Goal: Transaction & Acquisition: Purchase product/service

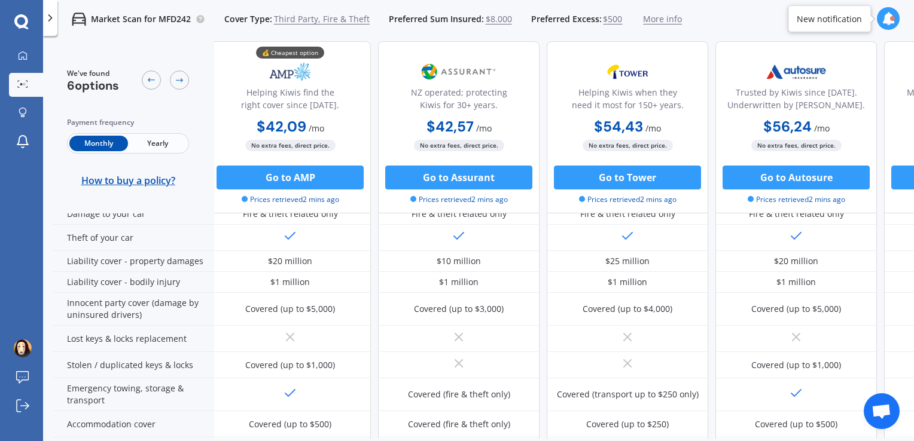
scroll to position [163, 5]
click at [56, 20] on icon at bounding box center [50, 18] width 12 height 12
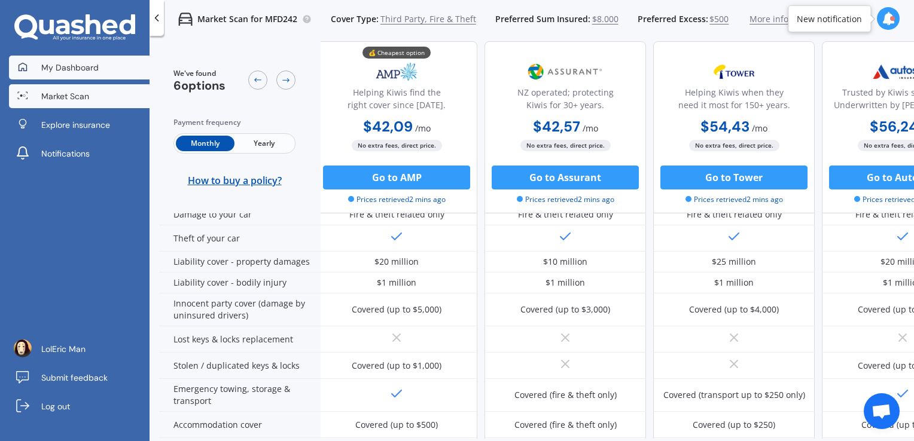
click at [89, 69] on span "My Dashboard" at bounding box center [69, 68] width 57 height 12
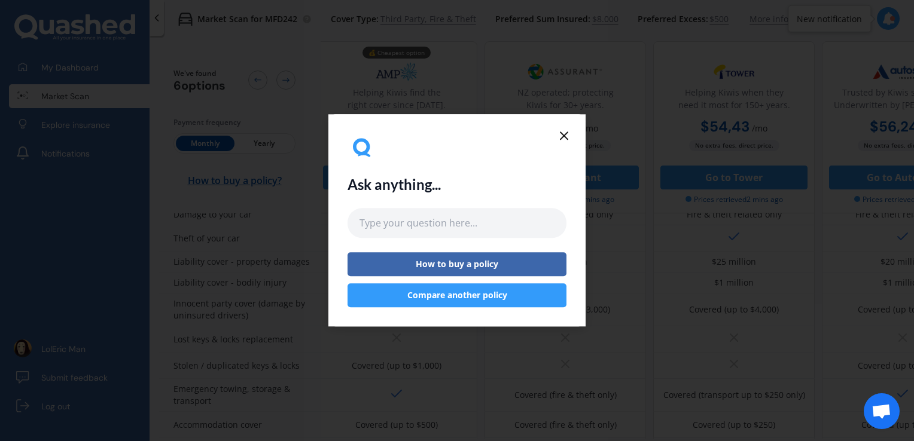
click at [567, 127] on div "Ask anything... How to buy a policy Compare another policy" at bounding box center [456, 220] width 257 height 212
click at [567, 134] on icon at bounding box center [564, 136] width 14 height 14
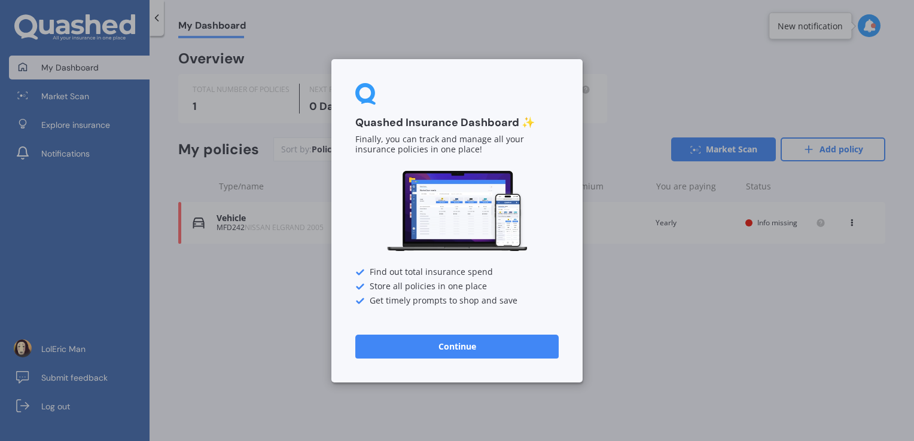
click at [503, 338] on button "Continue" at bounding box center [456, 346] width 203 height 24
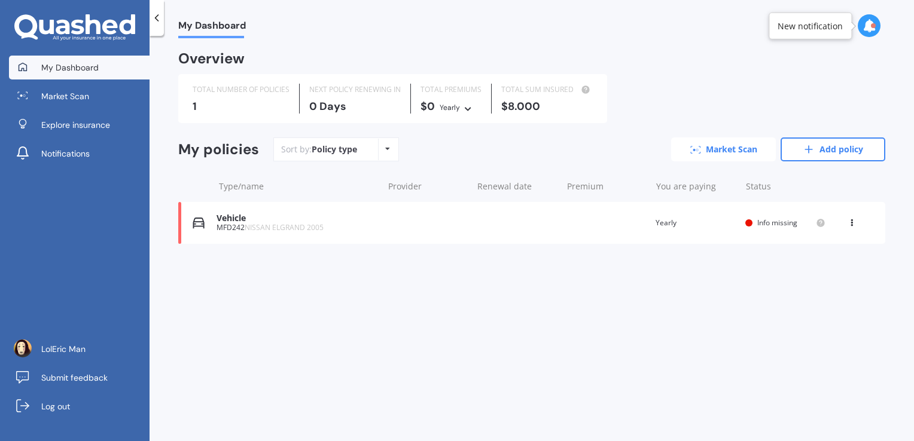
click at [740, 142] on link "Market Scan" at bounding box center [723, 150] width 105 height 24
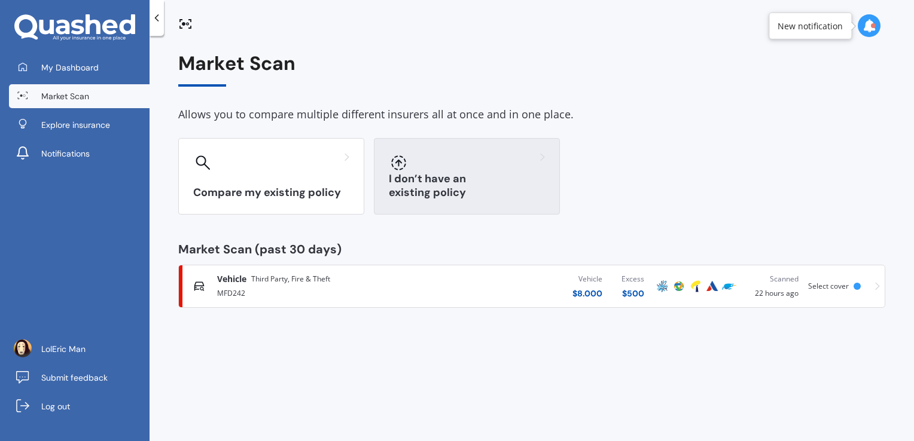
click at [445, 179] on div "I don’t have an existing policy" at bounding box center [467, 176] width 186 height 77
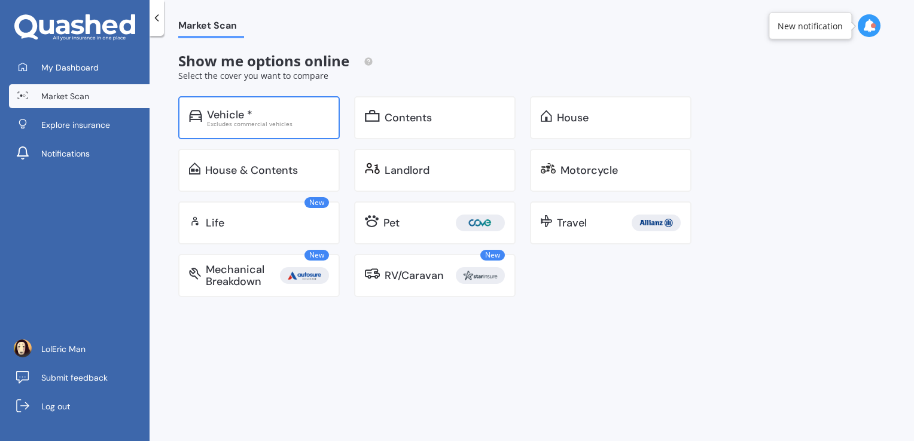
click at [261, 121] on div "Excludes commercial vehicles" at bounding box center [268, 124] width 122 height 6
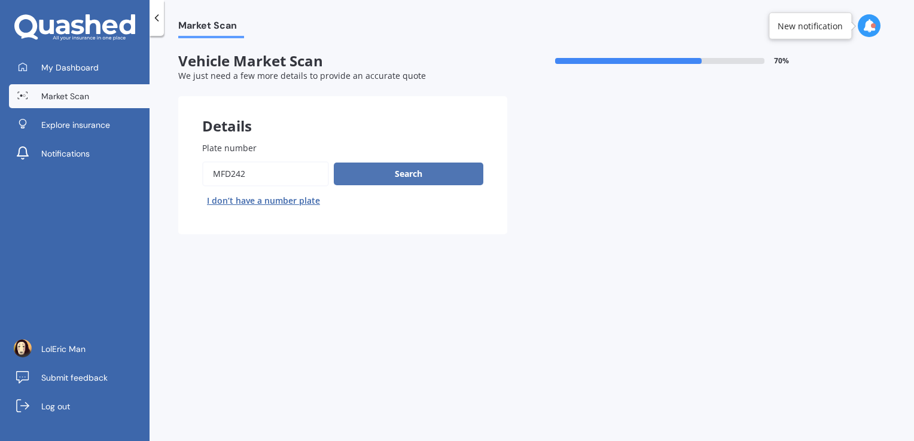
drag, startPoint x: 388, startPoint y: 187, endPoint x: 399, endPoint y: 174, distance: 16.9
click at [399, 174] on div "Search I don’t have a number plate" at bounding box center [342, 185] width 281 height 49
click at [399, 174] on button "Search" at bounding box center [409, 174] width 150 height 23
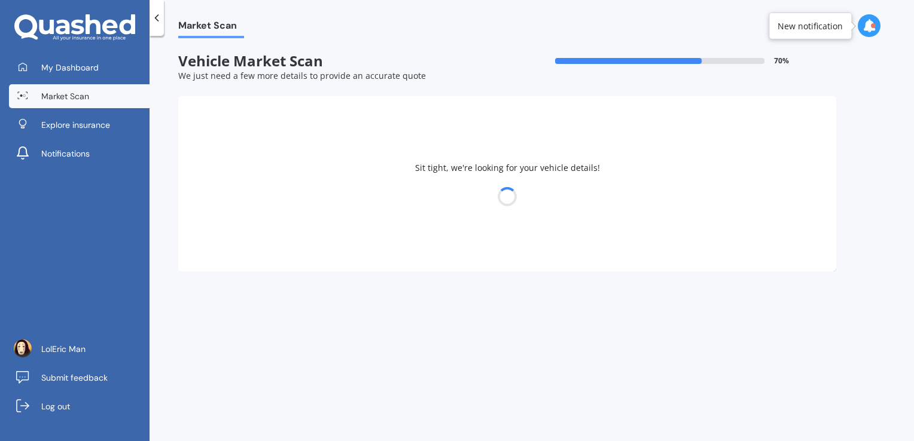
select select "NISSAN"
select select "ELGRAND"
select select "08"
select select "10"
select select "1999"
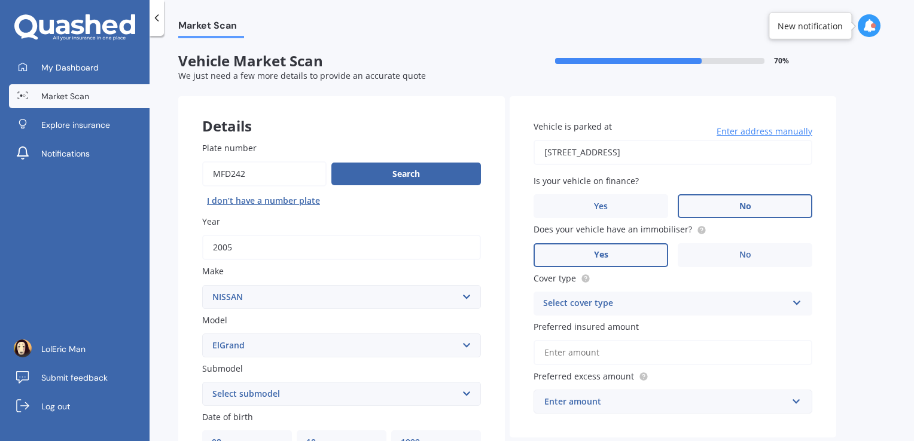
scroll to position [187, 0]
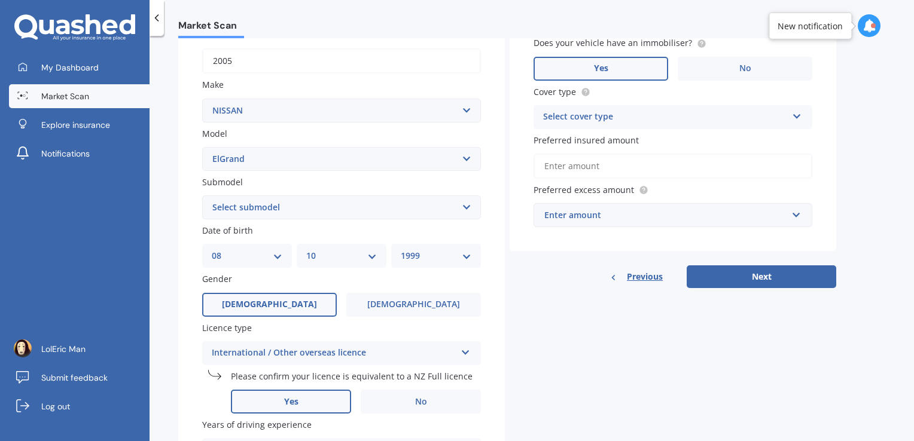
click at [342, 205] on select "Select submodel (All other) Diesel Station Wagon 4WD" at bounding box center [341, 208] width 279 height 24
select select "(ALL OTHER)"
click at [202, 196] on select "Select submodel (All other) Diesel Station Wagon 4WD" at bounding box center [341, 208] width 279 height 24
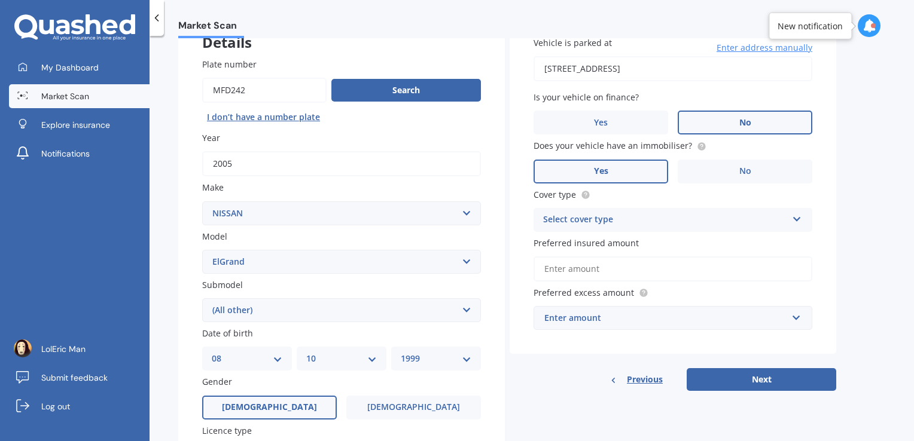
scroll to position [102, 0]
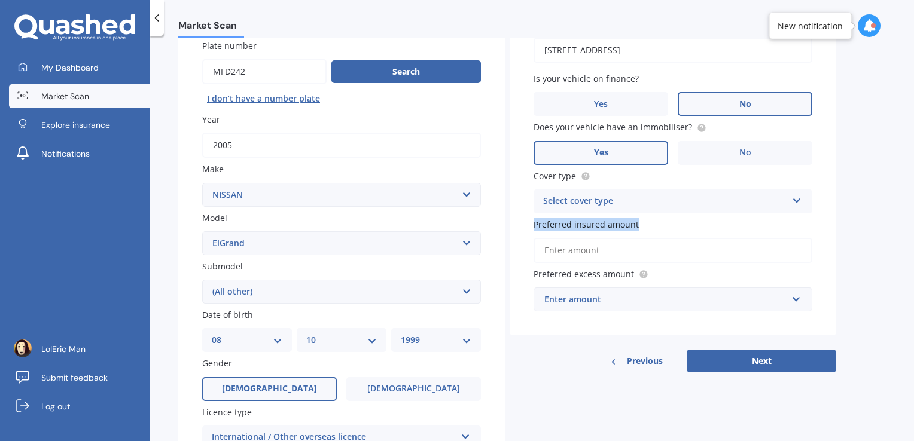
drag, startPoint x: 787, startPoint y: 218, endPoint x: 789, endPoint y: 211, distance: 7.6
click at [789, 211] on div "Vehicle is parked at 87 Settlement Road, Puni 2678, Neuseeland Enter address ma…" at bounding box center [673, 165] width 327 height 342
click at [789, 211] on div "Select cover type Comprehensive Third Party, Fire & Theft Third Party" at bounding box center [672, 202] width 279 height 24
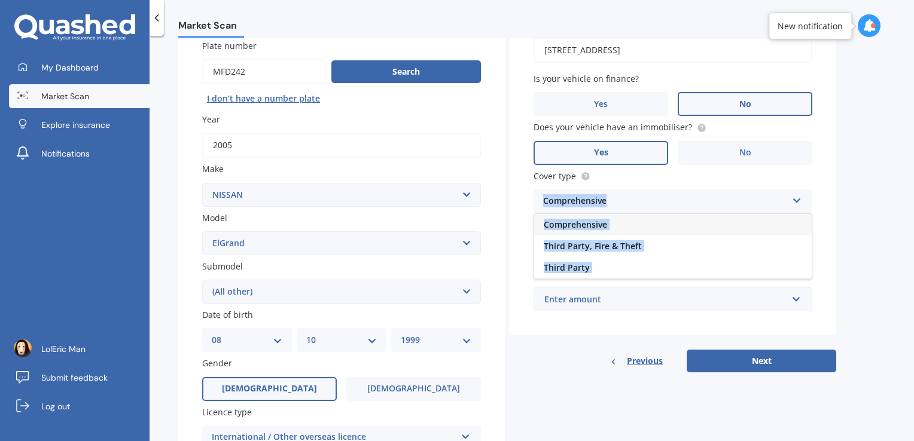
click at [731, 228] on div "Comprehensive" at bounding box center [672, 225] width 277 height 22
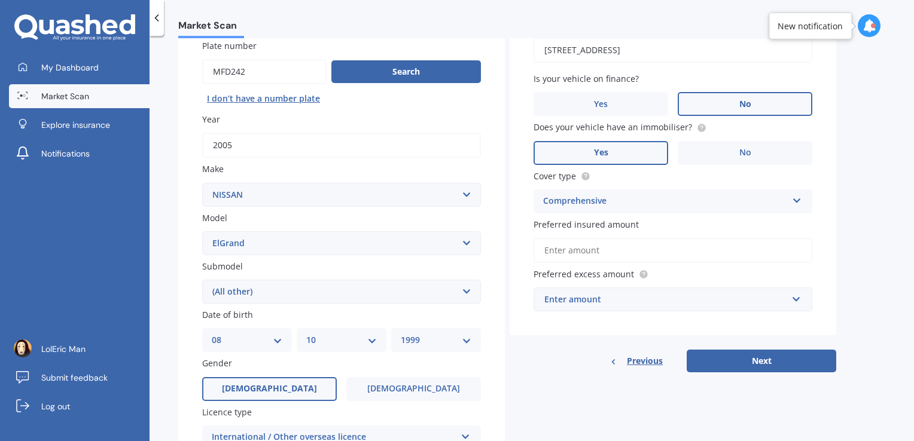
click at [742, 262] on input "Preferred insured amount" at bounding box center [672, 250] width 279 height 25
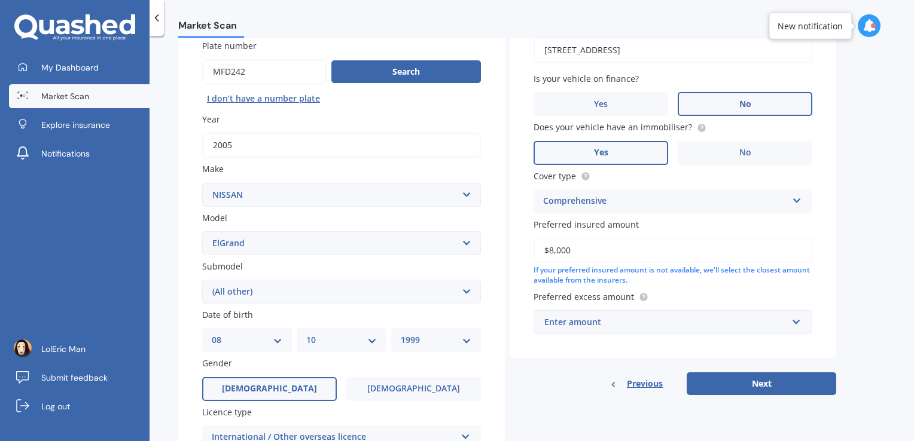
type input "$8,000"
click at [588, 332] on input "text" at bounding box center [669, 322] width 268 height 23
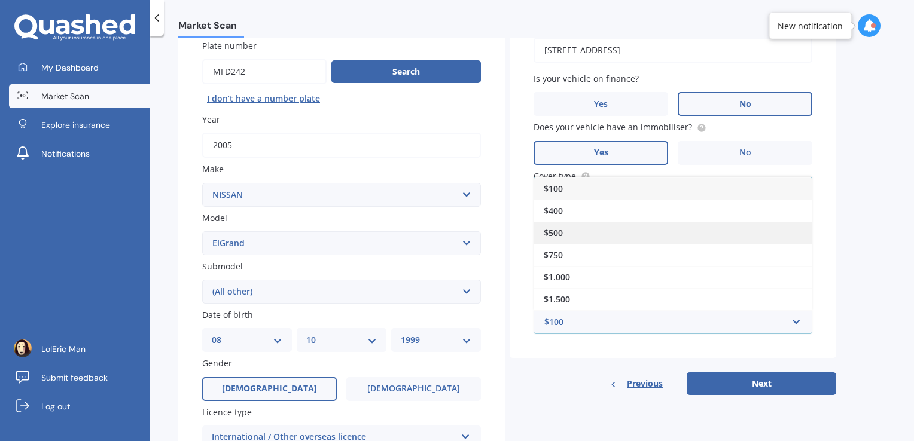
click at [610, 228] on div "$500" at bounding box center [672, 233] width 277 height 22
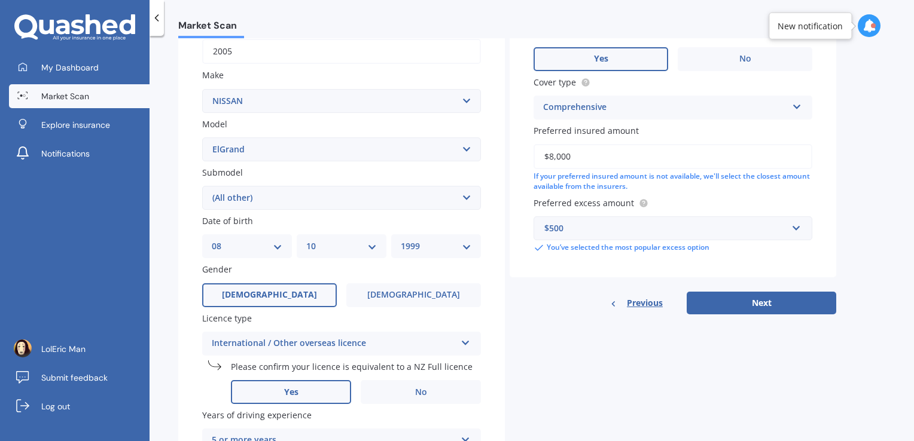
scroll to position [197, 0]
click at [360, 191] on select "Select submodel (All other) Diesel Station Wagon 4WD" at bounding box center [341, 197] width 279 height 24
click at [810, 303] on button "Next" at bounding box center [762, 302] width 150 height 23
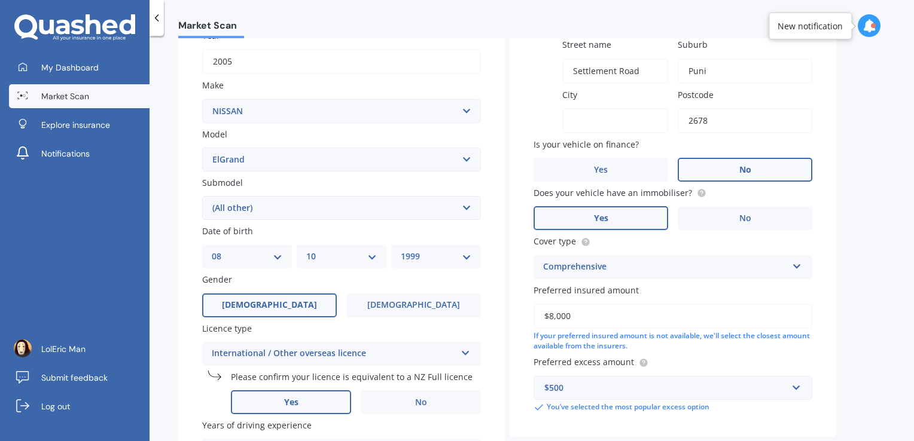
scroll to position [297, 0]
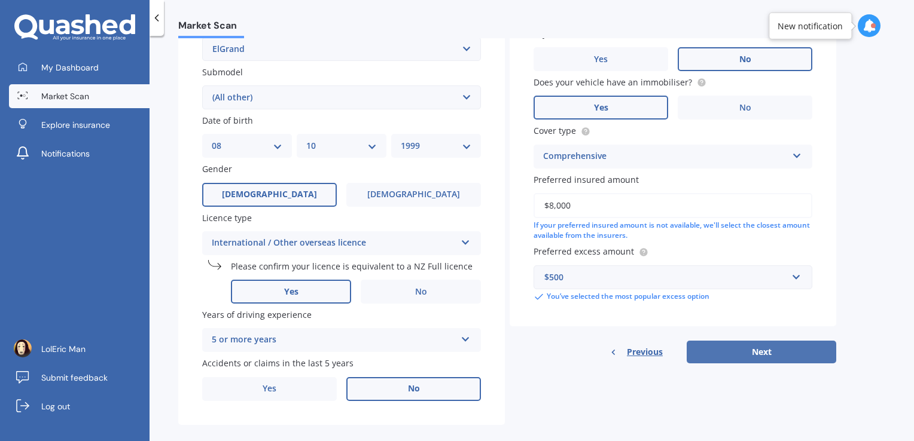
click at [765, 342] on button "Next" at bounding box center [762, 352] width 150 height 23
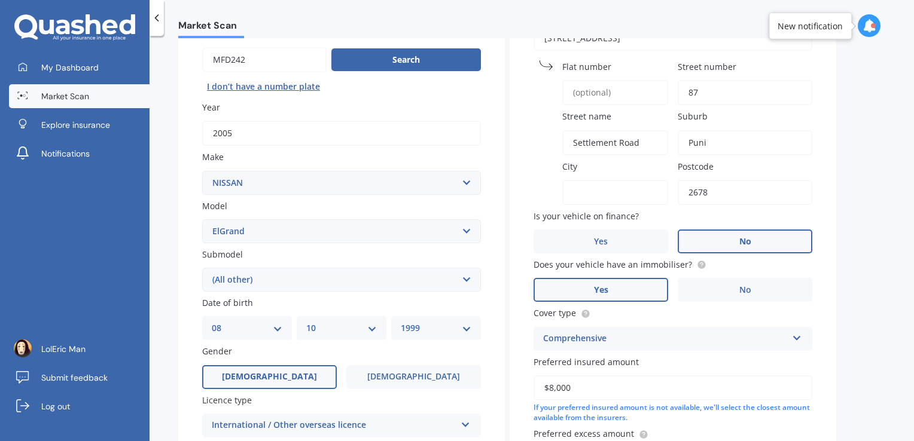
scroll to position [113, 0]
click at [614, 182] on input "City" at bounding box center [615, 193] width 106 height 25
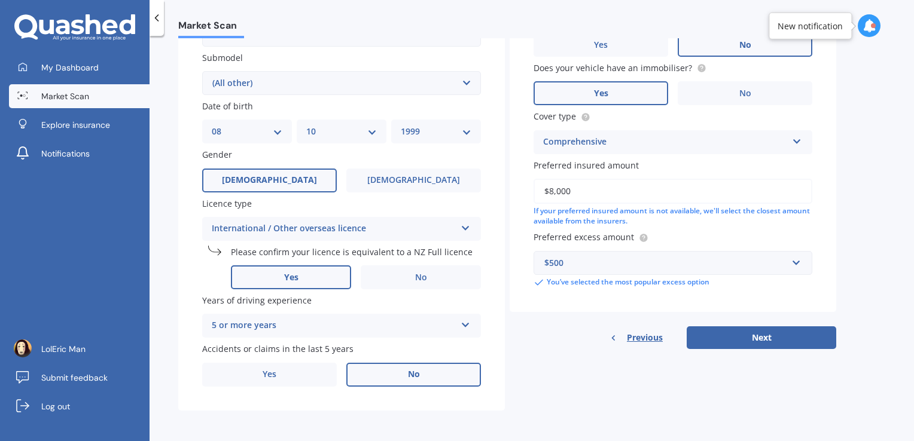
scroll to position [311, 0]
type input "Pukikohe"
click at [754, 336] on button "Next" at bounding box center [762, 338] width 150 height 23
select select "08"
select select "10"
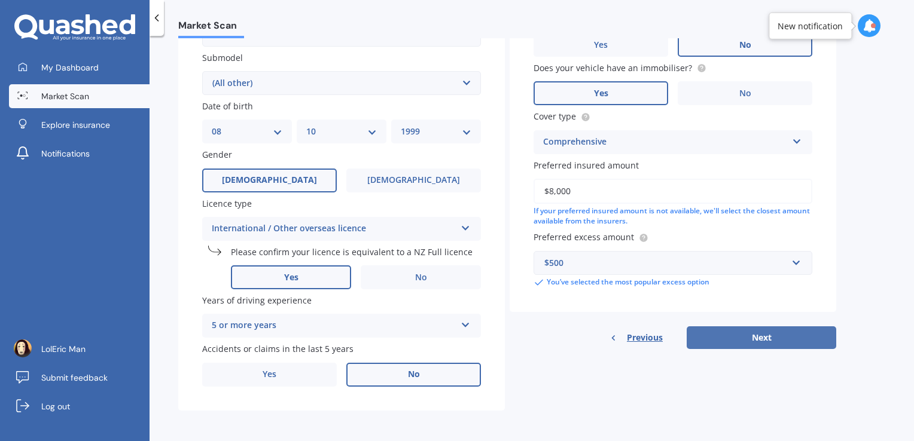
select select "1999"
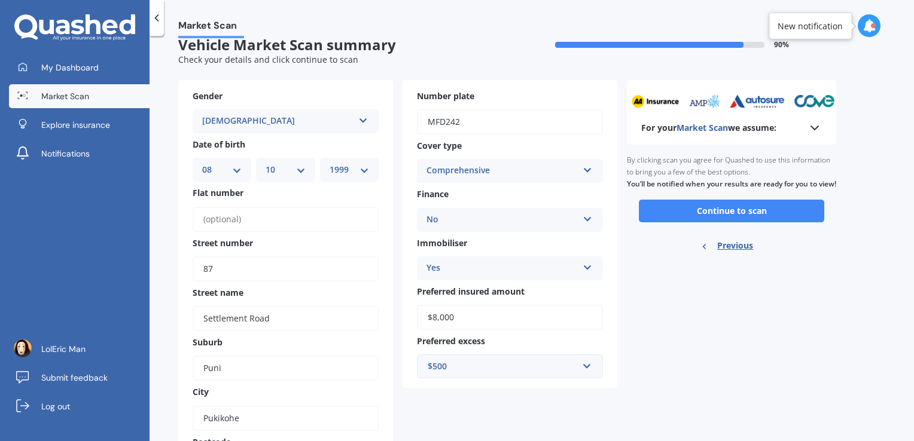
scroll to position [0, 0]
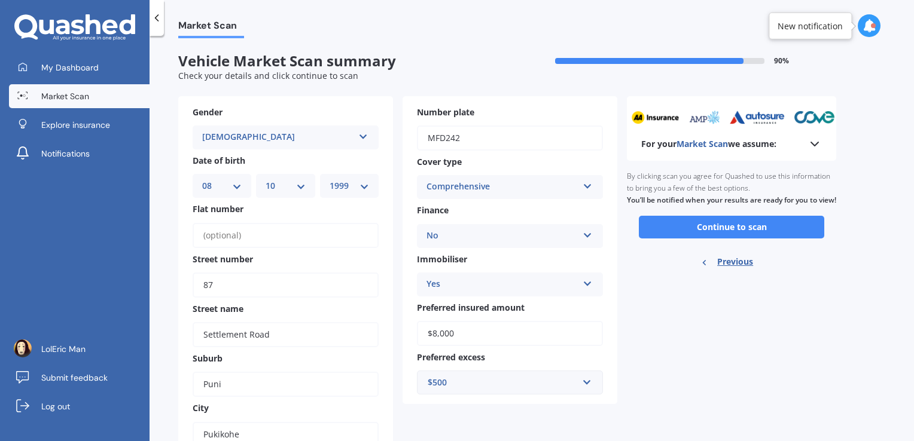
click at [568, 286] on div "Yes" at bounding box center [501, 284] width 151 height 14
click at [556, 303] on div "Yes" at bounding box center [509, 308] width 185 height 22
click at [548, 224] on div "No Yes No" at bounding box center [510, 236] width 186 height 24
click at [714, 239] on button "Continue to scan" at bounding box center [731, 227] width 185 height 23
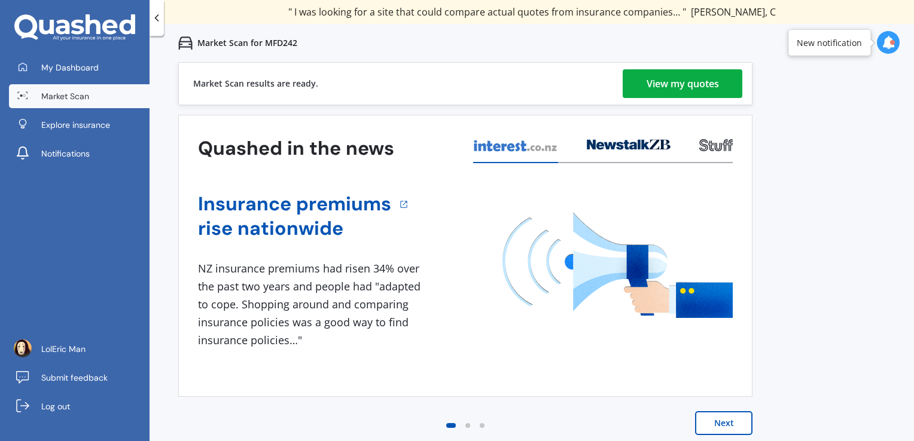
click at [639, 81] on link "View my quotes" at bounding box center [683, 83] width 120 height 29
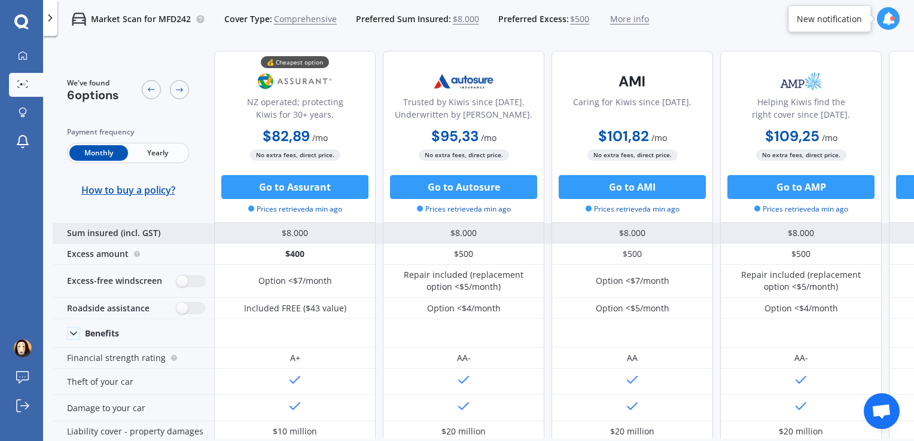
click at [300, 231] on div "$8.000" at bounding box center [294, 233] width 161 height 21
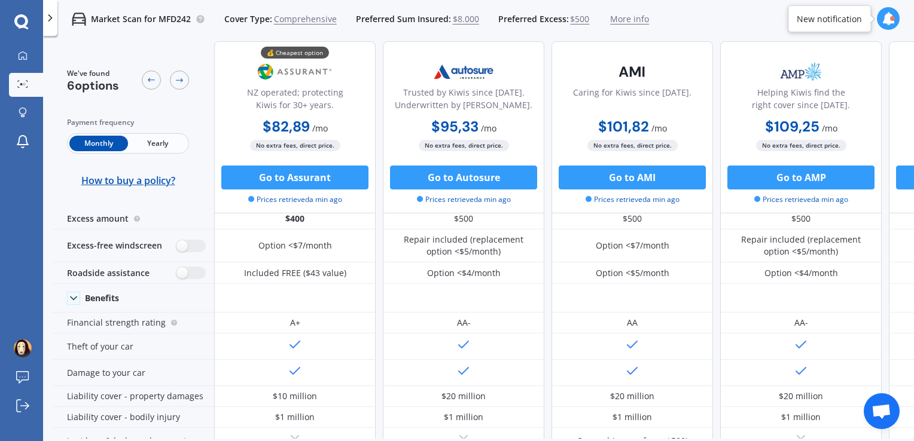
scroll to position [36, 0]
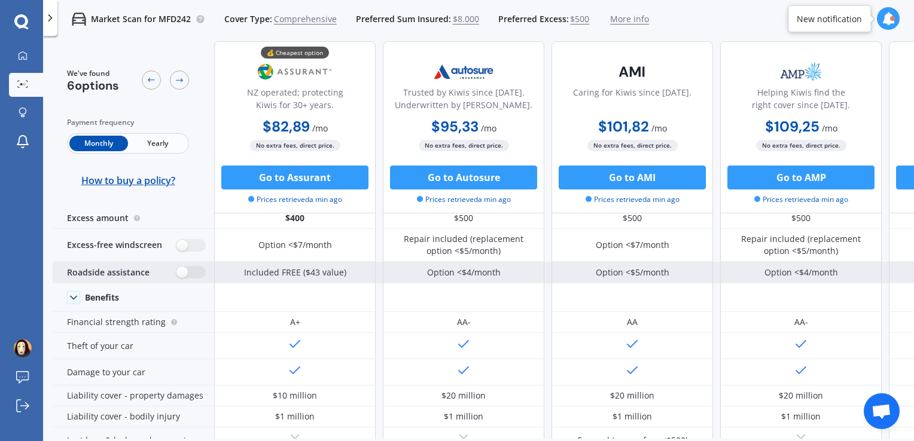
click at [251, 272] on div "Included FREE ($43 value)" at bounding box center [295, 273] width 102 height 12
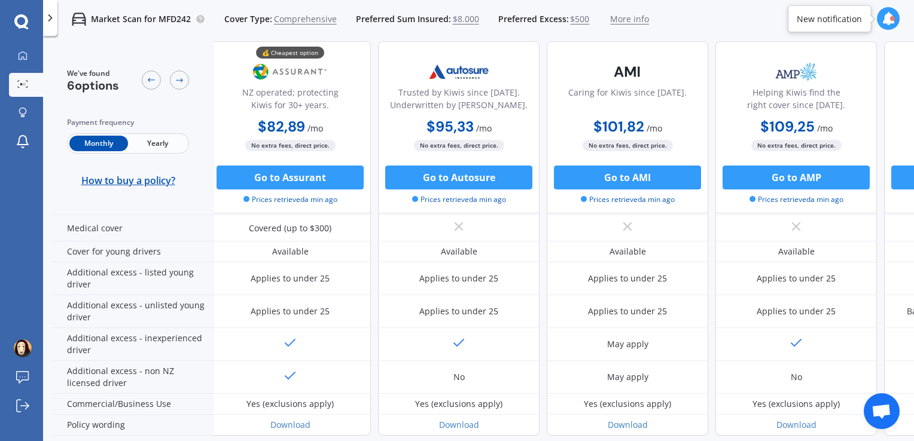
scroll to position [641, 5]
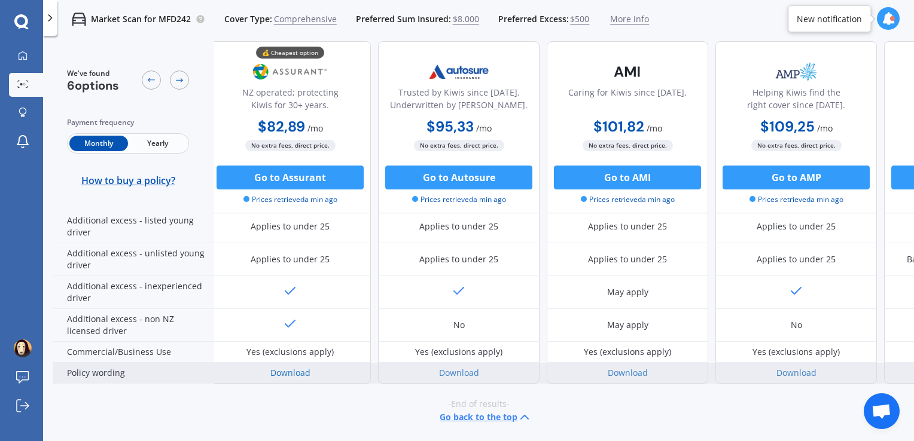
click at [277, 367] on link "Download" at bounding box center [290, 372] width 40 height 11
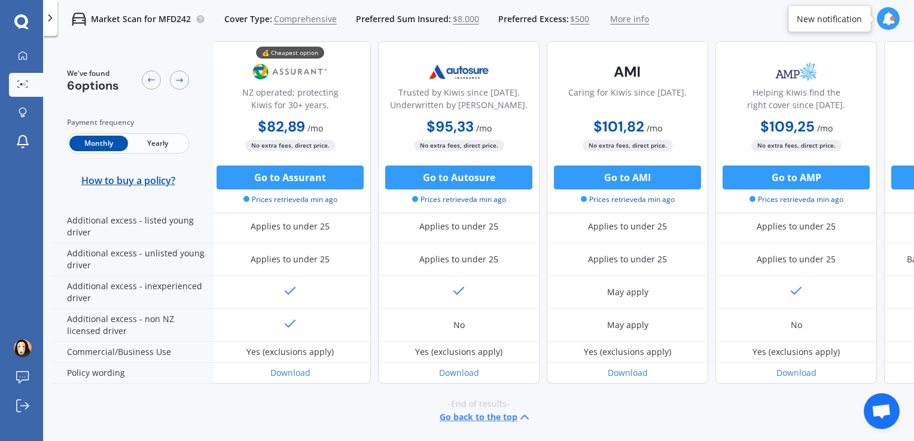
click at [632, 19] on span "More info" at bounding box center [629, 19] width 39 height 12
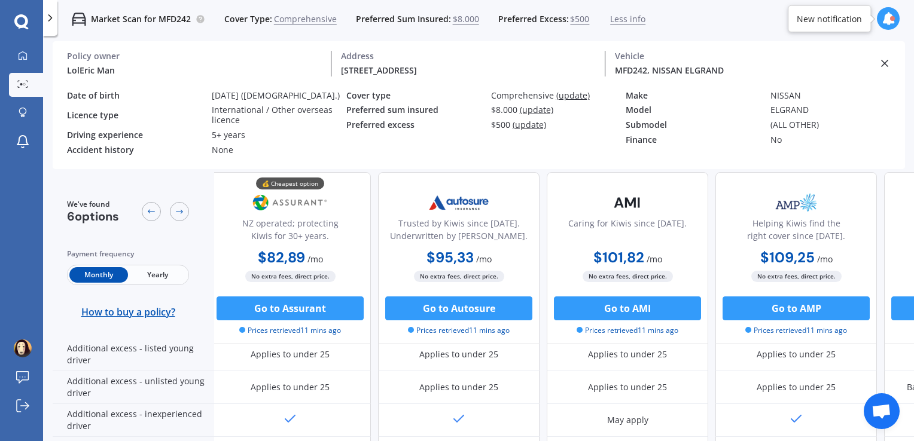
click at [632, 19] on span "Less info" at bounding box center [627, 19] width 35 height 12
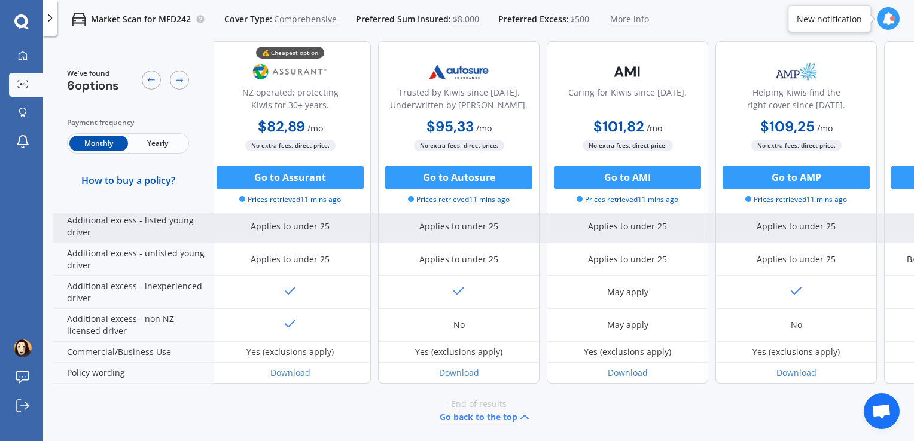
scroll to position [641, 78]
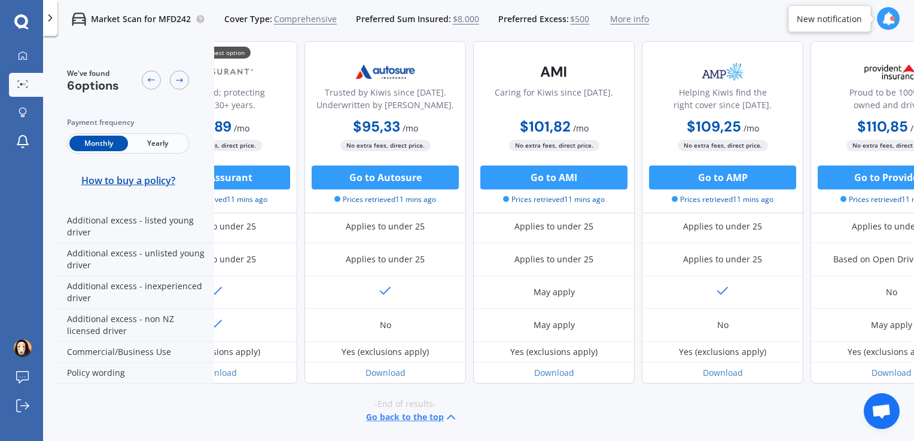
click at [380, 59] on img at bounding box center [385, 72] width 79 height 30
click at [373, 49] on div "Trusted by Kiwis since 1971. Underwritten by Vero. $95,33 / mo $1.040,98 / yr $…" at bounding box center [384, 127] width 161 height 172
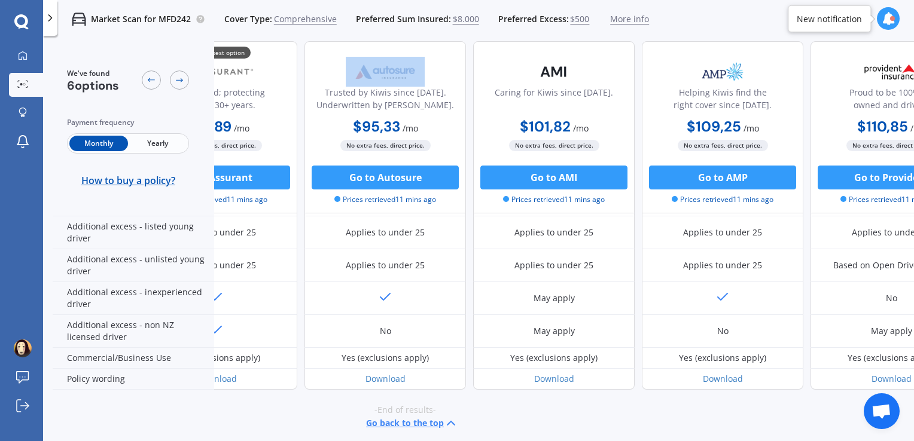
click at [373, 49] on div "Trusted by Kiwis since 1971. Underwritten by Vero. $95,33 / mo $1.040,98 / yr $…" at bounding box center [384, 127] width 161 height 172
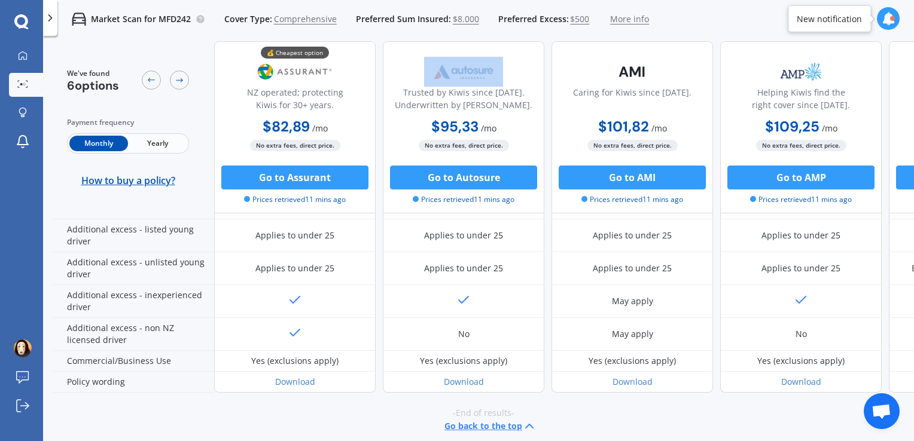
scroll to position [629, 0]
drag, startPoint x: 373, startPoint y: 49, endPoint x: 499, endPoint y: 83, distance: 131.3
click at [499, 83] on img at bounding box center [463, 72] width 79 height 30
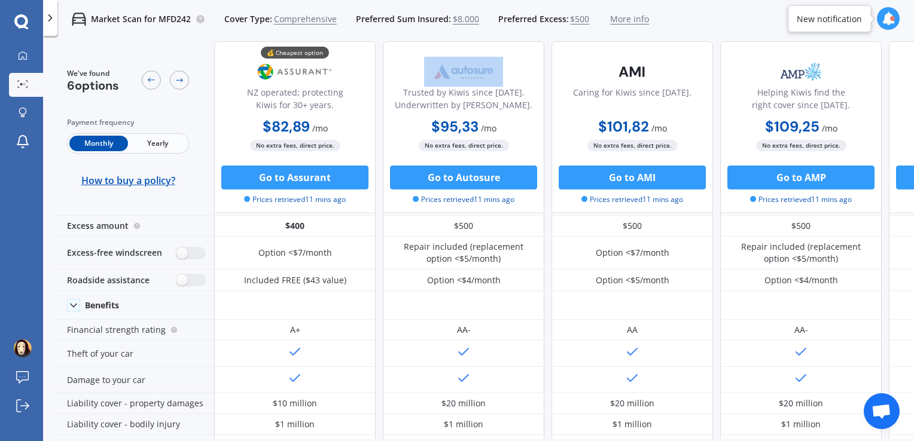
scroll to position [0, 0]
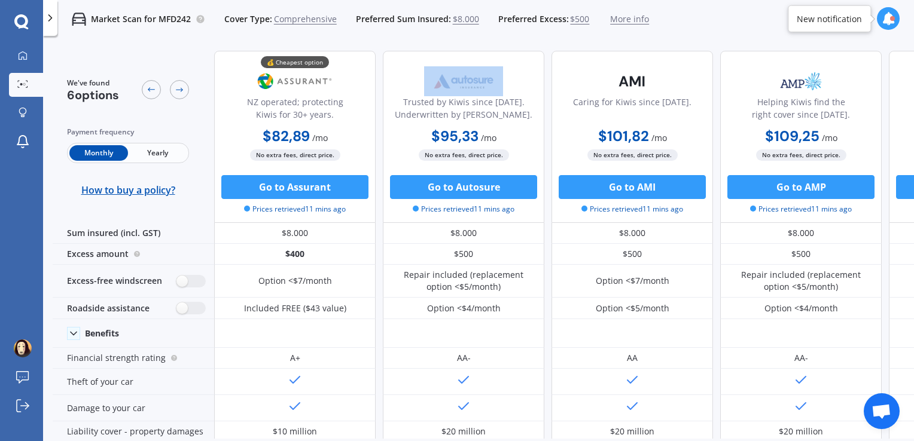
click at [499, 83] on img at bounding box center [463, 81] width 79 height 30
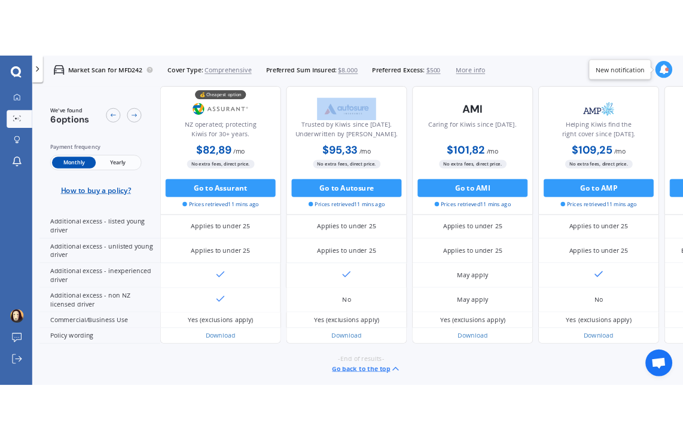
scroll to position [641, 0]
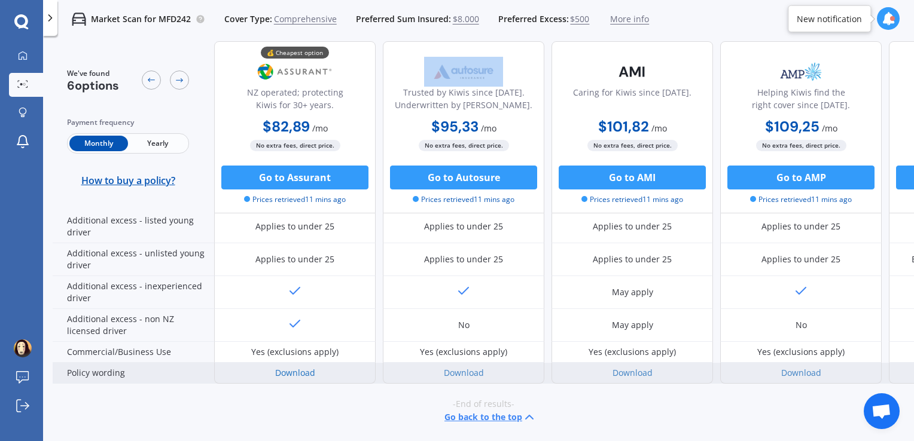
click at [300, 367] on link "Download" at bounding box center [295, 372] width 40 height 11
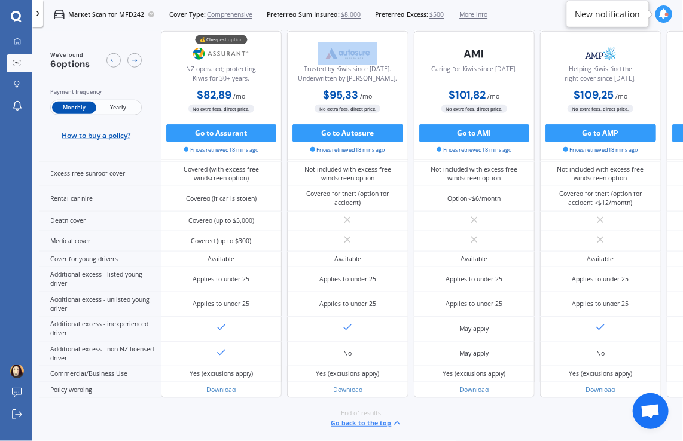
scroll to position [499, 0]
click at [211, 127] on button "Go to Assurant" at bounding box center [221, 133] width 111 height 18
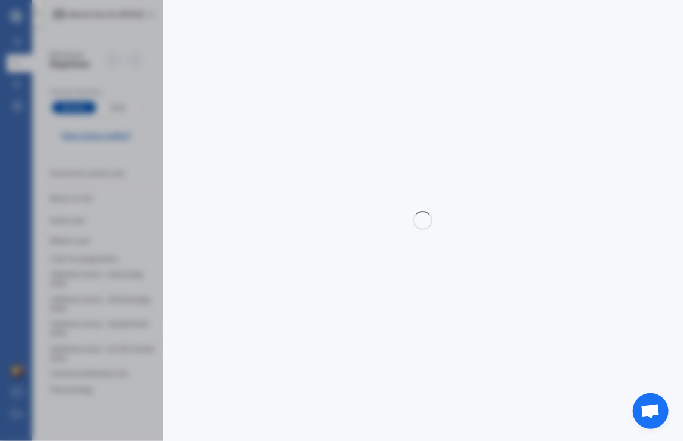
select select "Monthly"
select select "full"
select select "0"
select select "Pukekohe / Franklin"
select select "NISSAN"
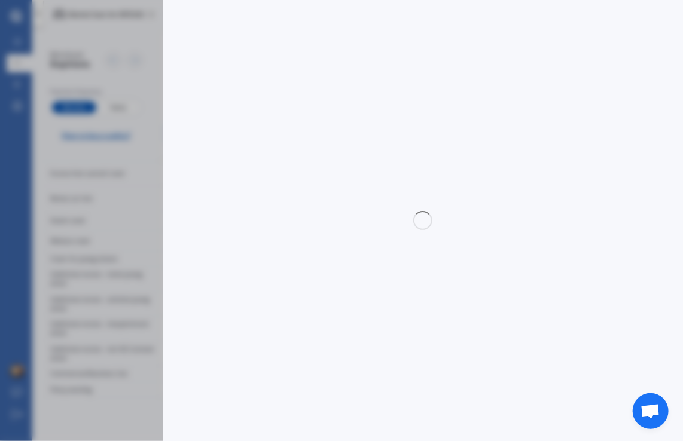
select select "ELGRAND"
select select "(ALL OTHER)"
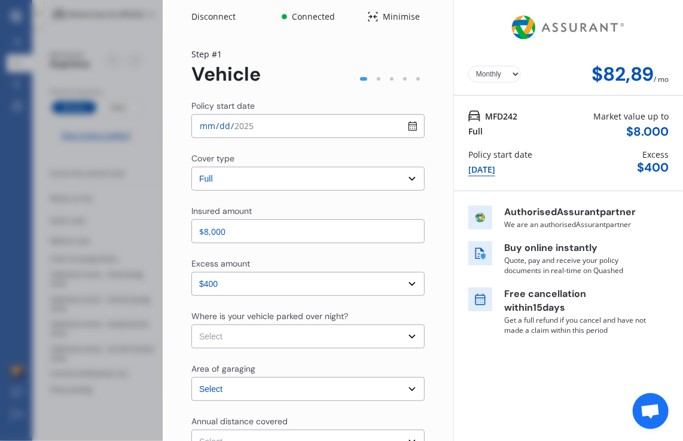
scroll to position [50, 0]
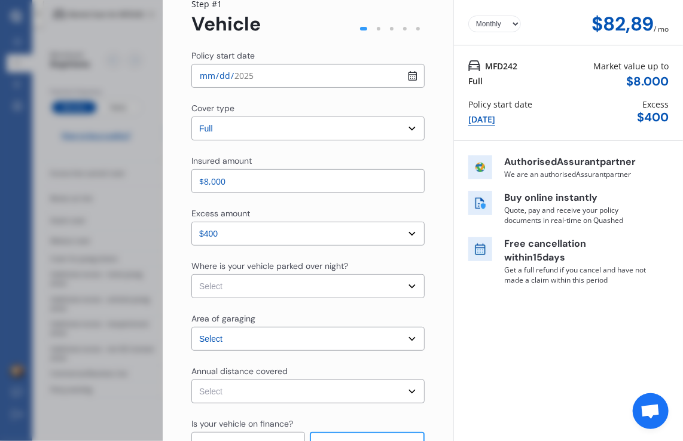
click at [280, 118] on select "Select cover type 3rd Party 3rd Party Fire & Theft Full" at bounding box center [307, 129] width 233 height 24
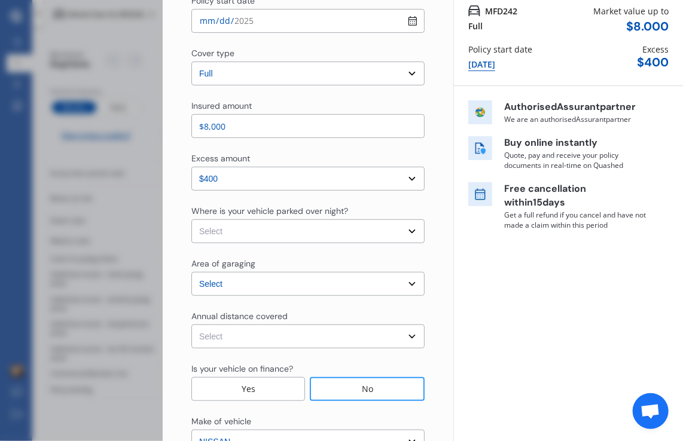
click at [411, 173] on select "Select excess amount $400 $900 $1.400" at bounding box center [307, 179] width 233 height 24
click at [358, 130] on input "$8,000" at bounding box center [307, 126] width 233 height 24
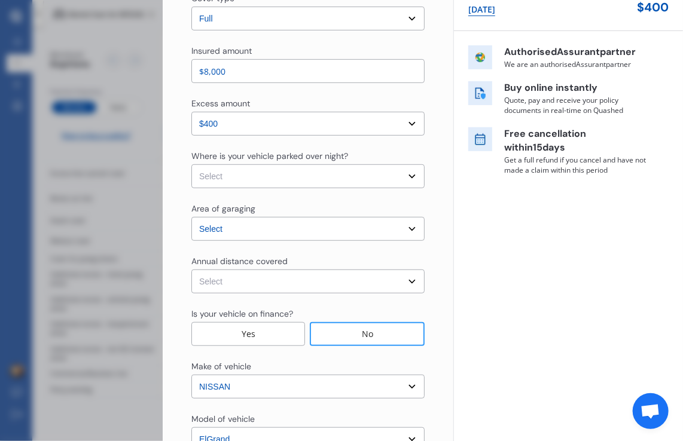
scroll to position [160, 0]
click at [336, 172] on select "Select In a garage On own property On street or road" at bounding box center [307, 176] width 233 height 24
select select "On street or road"
click at [191, 164] on select "Select In a garage On own property On street or road" at bounding box center [307, 176] width 233 height 24
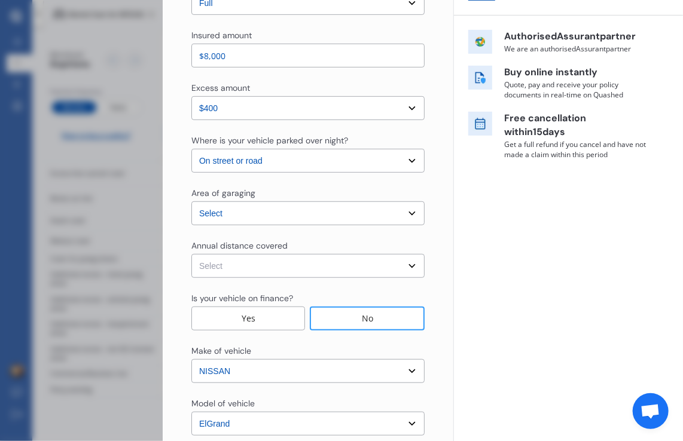
scroll to position [176, 0]
click at [315, 212] on select "Select Auckland City Auckland West Country / Rodney / Gulf Islands Bay Of Plent…" at bounding box center [307, 213] width 233 height 24
click at [191, 201] on select "Select Auckland City Auckland West Country / Rodney / Gulf Islands Bay Of Plent…" at bounding box center [307, 213] width 233 height 24
click at [276, 55] on input "$8,000" at bounding box center [307, 55] width 233 height 24
click at [258, 56] on input "$8,000" at bounding box center [307, 55] width 233 height 24
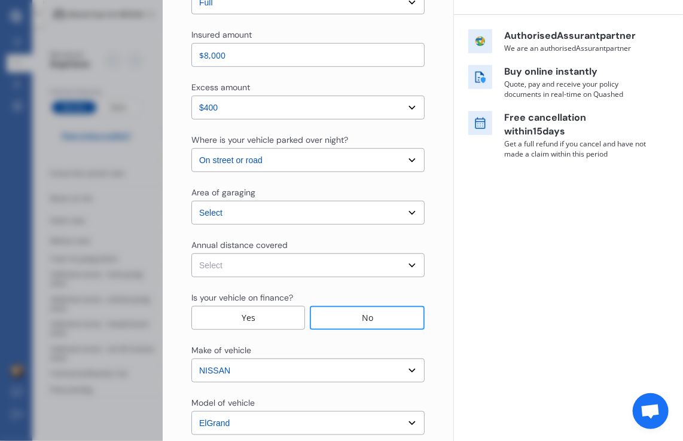
click at [258, 56] on input "$8,000" at bounding box center [307, 55] width 233 height 24
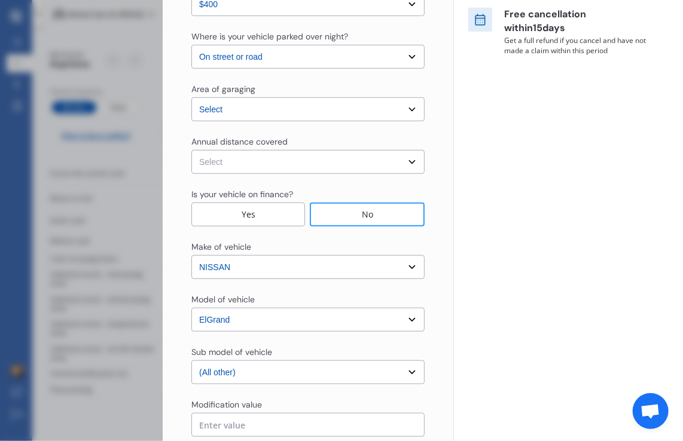
scroll to position [280, 0]
type input "$7,500"
click at [254, 152] on select "Select Low (less than 15,000km per year) Average (15,000-30,000km per year) Hig…" at bounding box center [307, 162] width 233 height 24
select select "15000"
click at [191, 150] on select "Select Low (less than 15,000km per year) Average (15,000-30,000km per year) Hig…" at bounding box center [307, 162] width 233 height 24
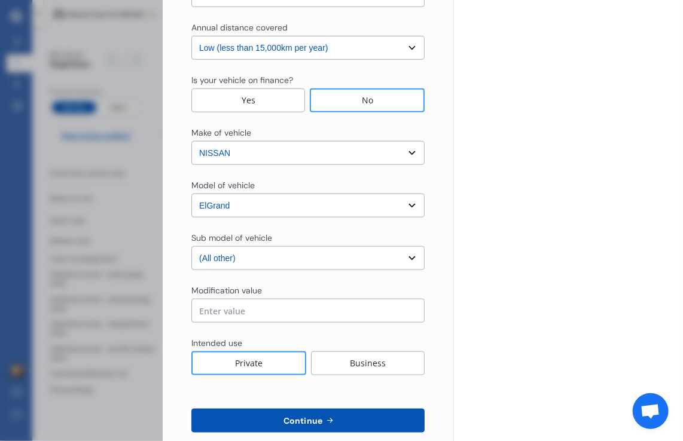
scroll to position [396, 0]
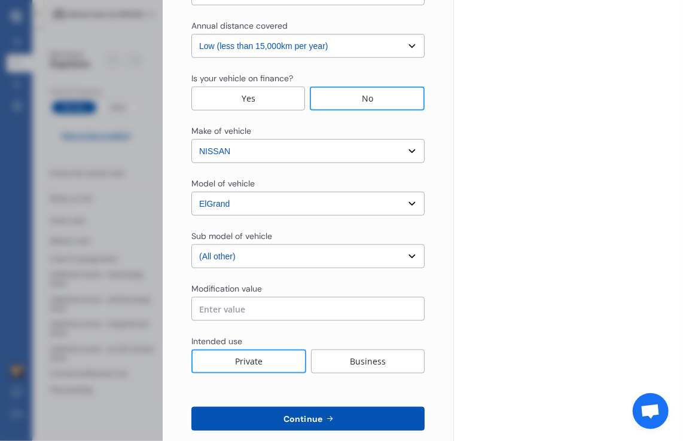
click at [299, 257] on select "Select sub-model (All other) Diesel Station Wagon 4WD" at bounding box center [307, 257] width 233 height 24
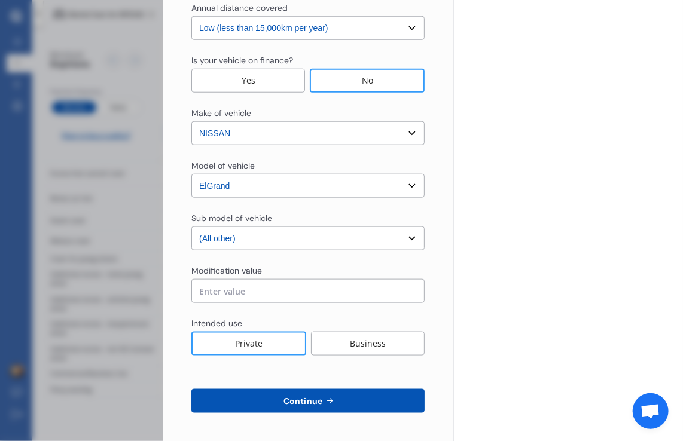
click at [295, 286] on input "text" at bounding box center [307, 291] width 233 height 24
click at [306, 269] on div "Modification value" at bounding box center [307, 272] width 233 height 14
click at [362, 390] on button "Continue" at bounding box center [307, 401] width 233 height 24
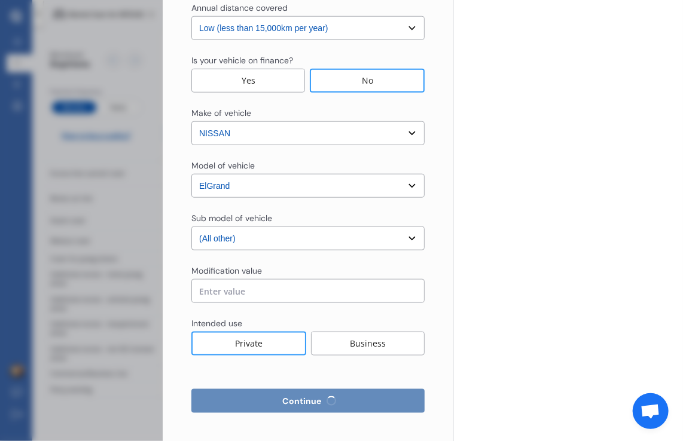
select select "Mr"
select select "08"
select select "10"
select select "1999"
select select "full"
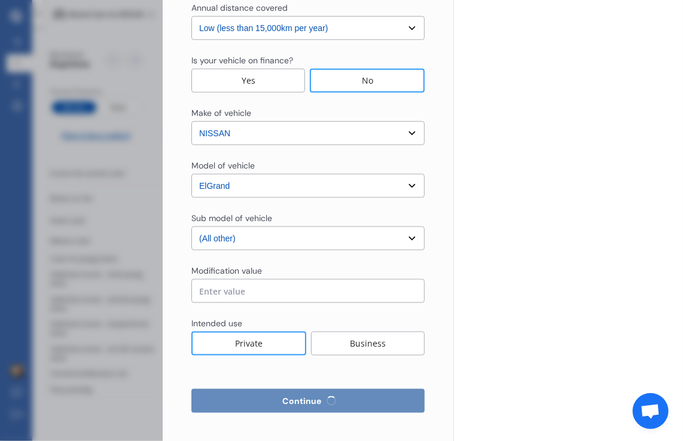
select select "more than 4 years"
select select "New Zealand"
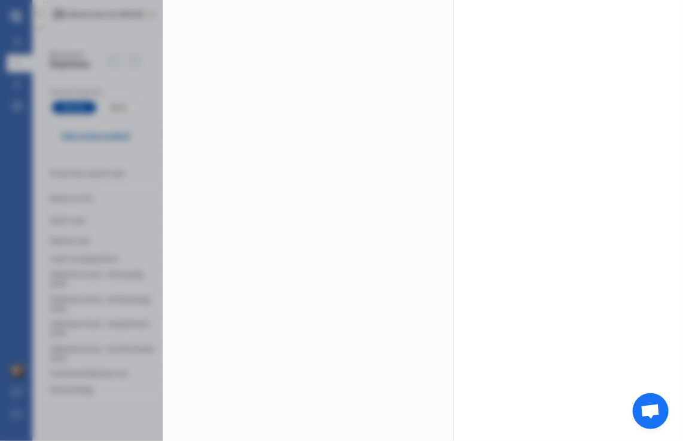
scroll to position [0, 0]
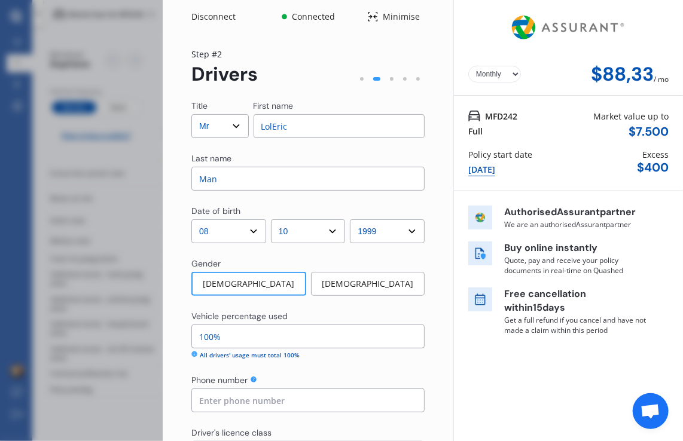
click at [391, 124] on input "LolEric" at bounding box center [340, 126] width 172 height 24
type input "Eric"
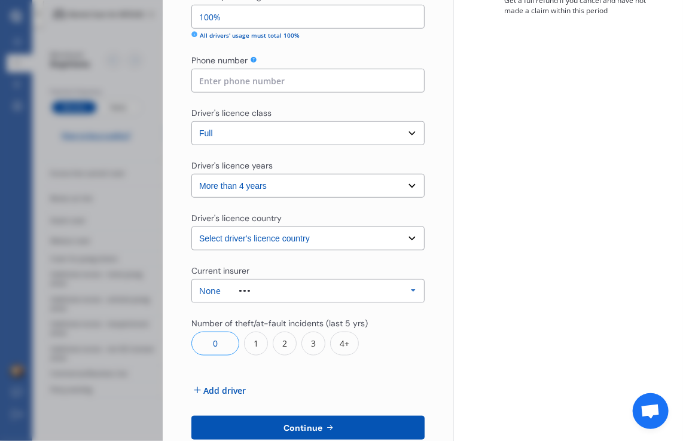
scroll to position [321, 0]
type input "Zeidler"
click at [261, 335] on div "1" at bounding box center [256, 343] width 24 height 24
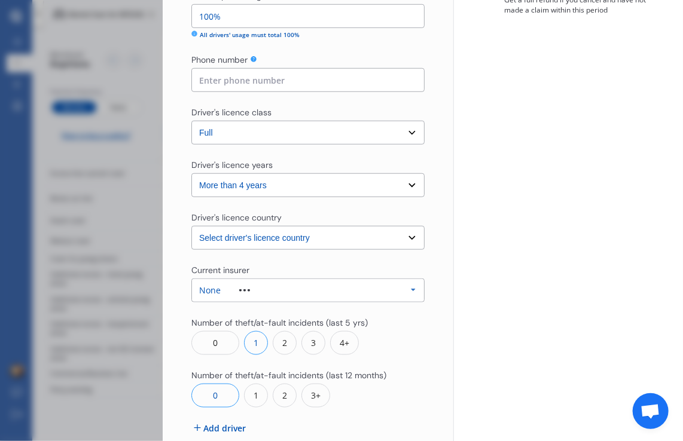
click at [226, 340] on div "0" at bounding box center [215, 343] width 48 height 24
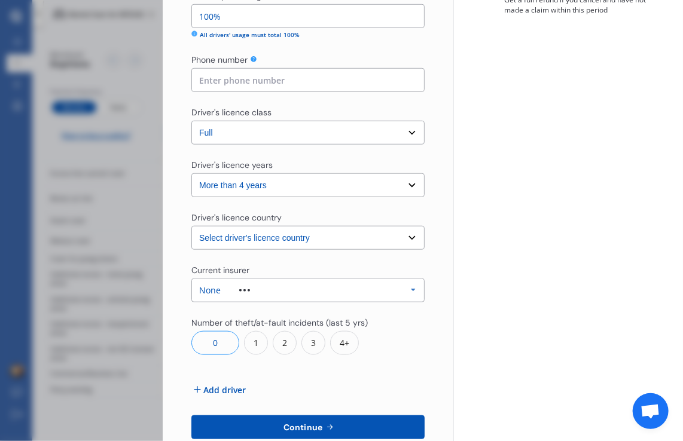
scroll to position [318, 0]
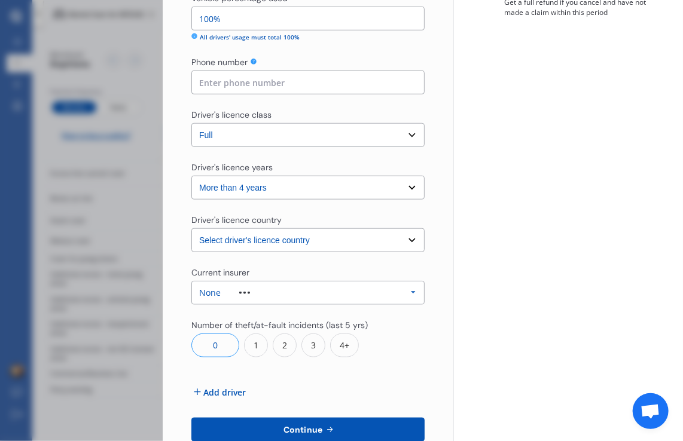
click at [324, 231] on select "Select driver's licence country New Zealand Australia Canada Japan Singapore So…" at bounding box center [307, 240] width 233 height 24
select select "Europe"
click at [191, 228] on select "Select driver's licence country New Zealand Australia Canada Japan Singapore So…" at bounding box center [307, 240] width 233 height 24
click at [302, 181] on select "Select driver's licence years Less than 1 year 1-2 years 2-4 years More than 4 …" at bounding box center [307, 188] width 233 height 24
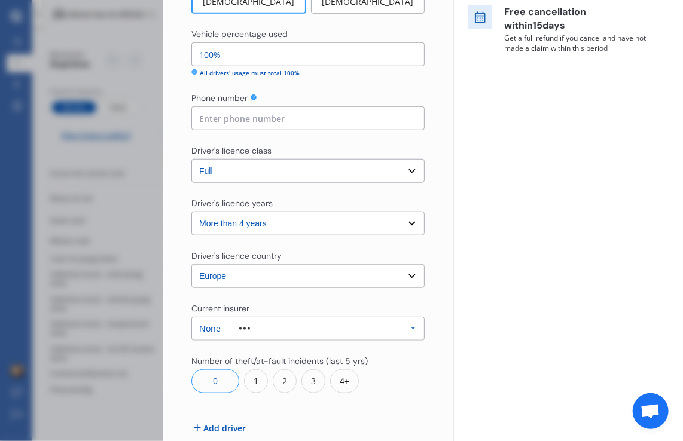
scroll to position [282, 0]
click at [319, 166] on select "Select driver's licence class None Learner Restricted Full" at bounding box center [307, 171] width 233 height 24
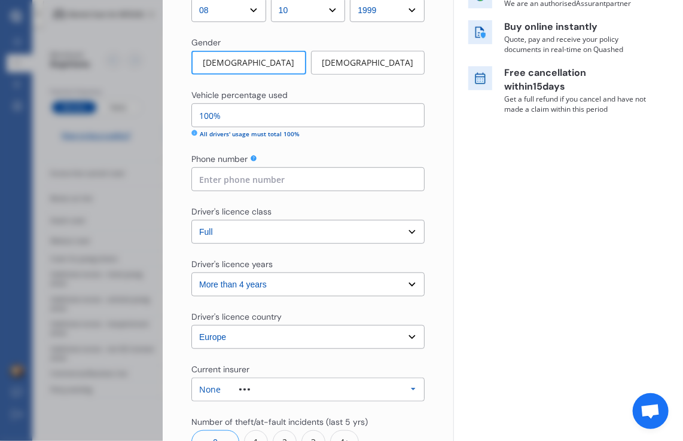
click at [313, 180] on input at bounding box center [307, 179] width 233 height 24
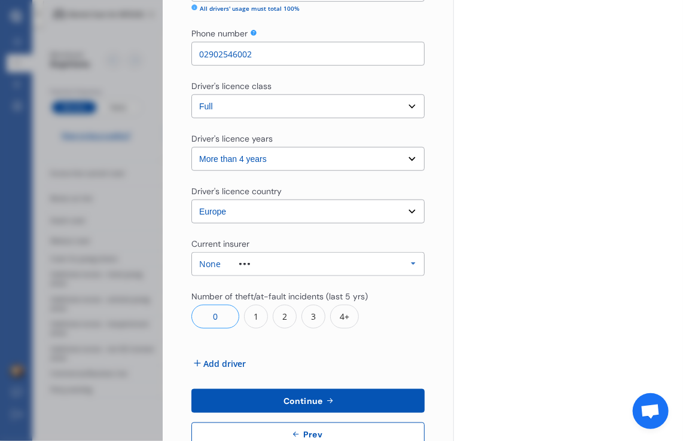
scroll to position [380, 0]
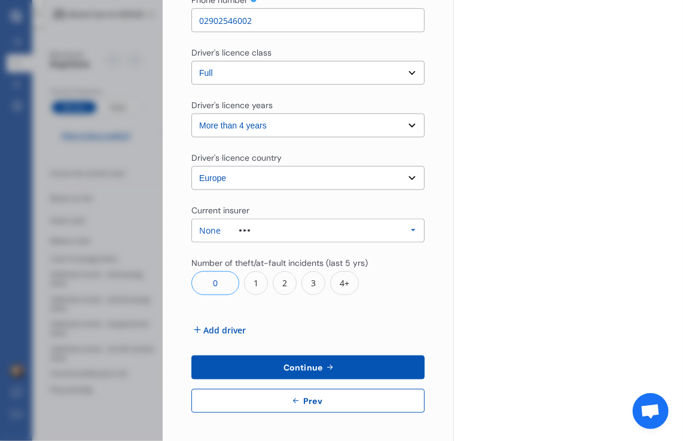
type input "02902546002"
click at [346, 367] on button "Continue" at bounding box center [307, 368] width 233 height 24
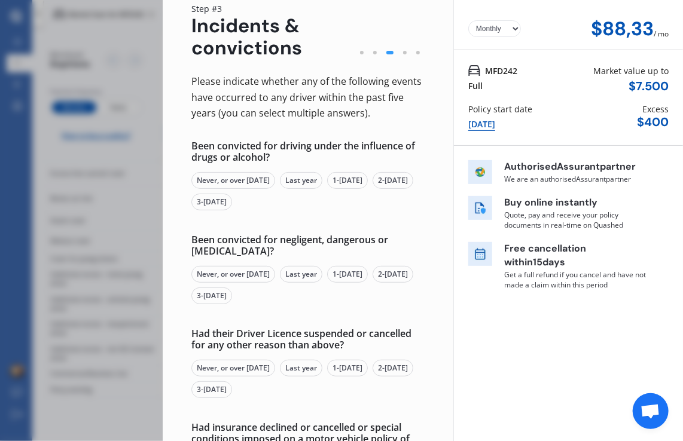
scroll to position [0, 0]
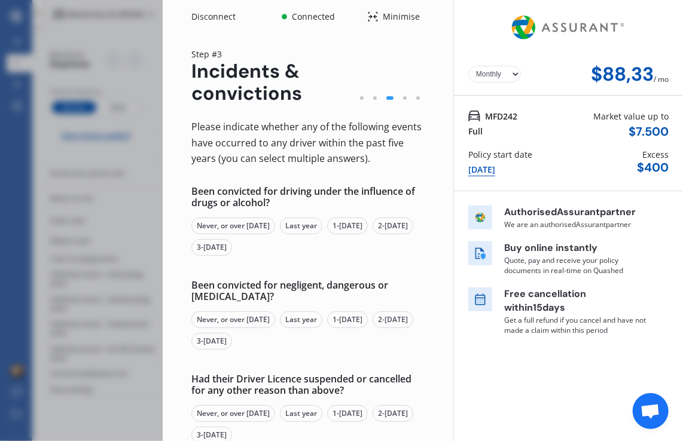
click at [231, 227] on div "Never, or over 5 yrs ago" at bounding box center [233, 226] width 84 height 17
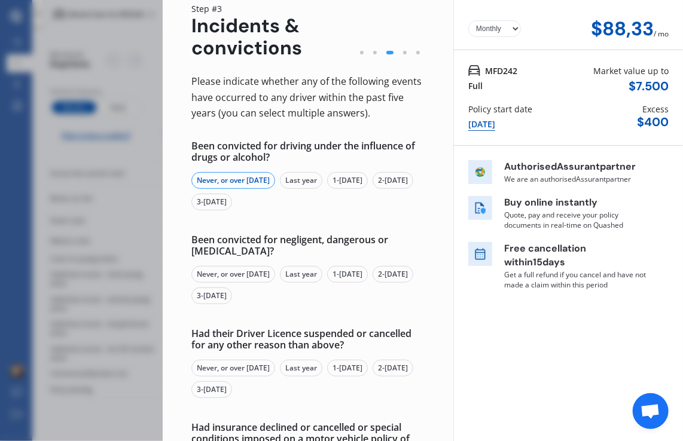
scroll to position [67, 0]
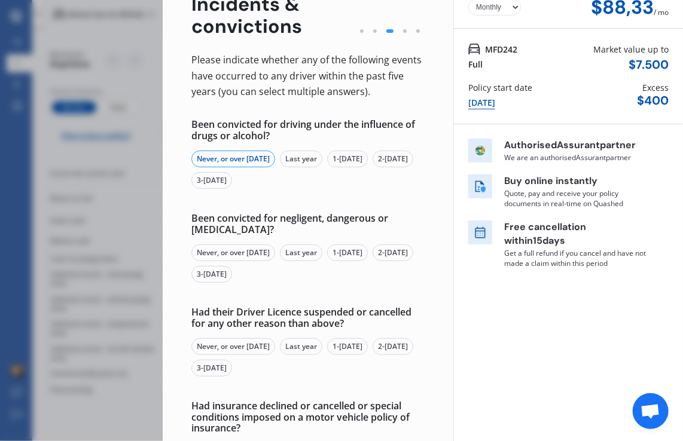
click at [259, 251] on div "Never, or over 5 yrs ago" at bounding box center [233, 253] width 84 height 17
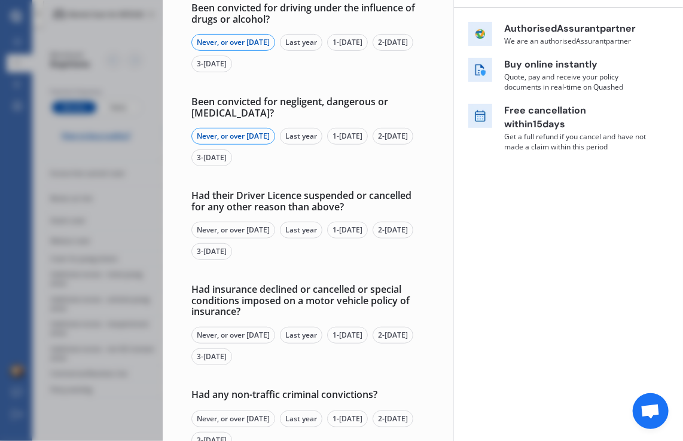
scroll to position [187, 0]
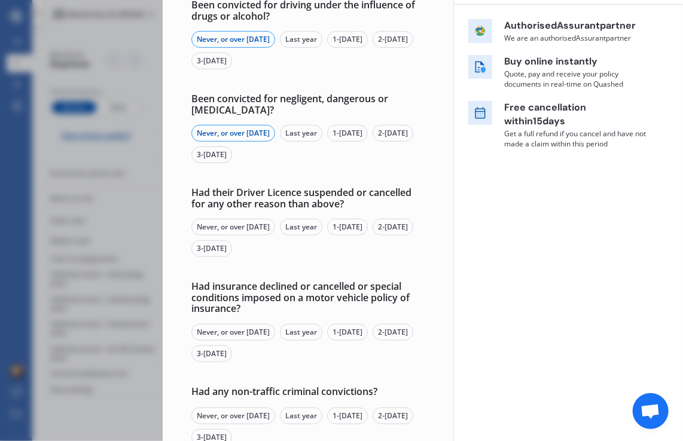
click at [249, 226] on div "Never, or over 5 yrs ago" at bounding box center [233, 227] width 84 height 17
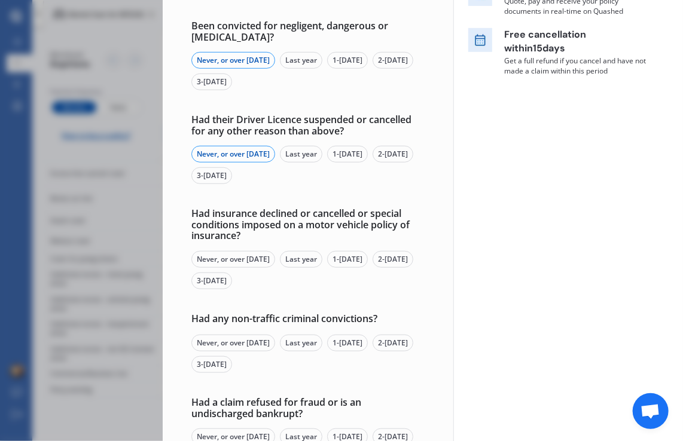
click at [239, 260] on div "Never, or over 5 yrs ago" at bounding box center [233, 259] width 84 height 17
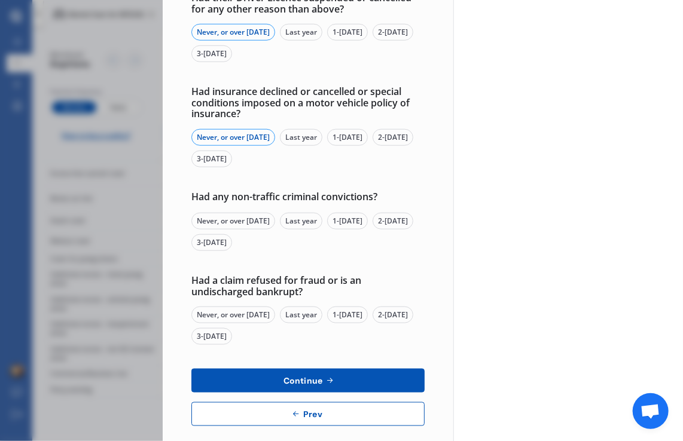
scroll to position [386, 0]
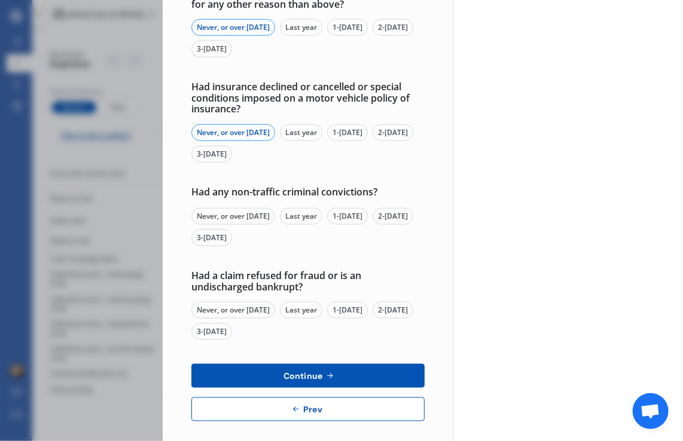
click at [246, 215] on div "Never, or over 5 yrs ago" at bounding box center [233, 216] width 84 height 17
click at [228, 313] on div "Never, or over 5 yrs ago" at bounding box center [233, 310] width 84 height 17
click at [287, 377] on span "Continue" at bounding box center [303, 376] width 44 height 10
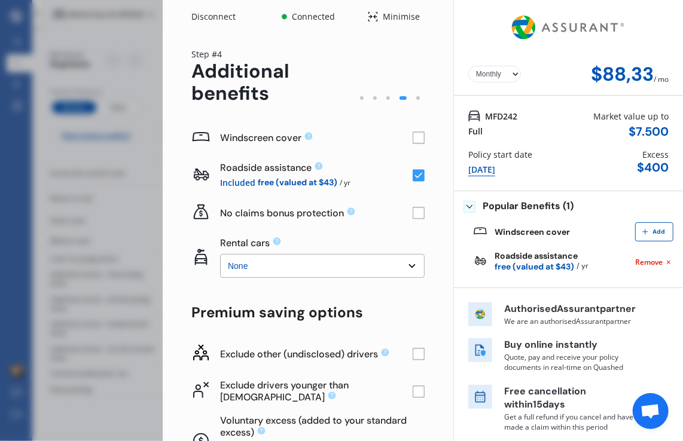
scroll to position [0, 0]
click at [413, 135] on rect at bounding box center [419, 138] width 12 height 12
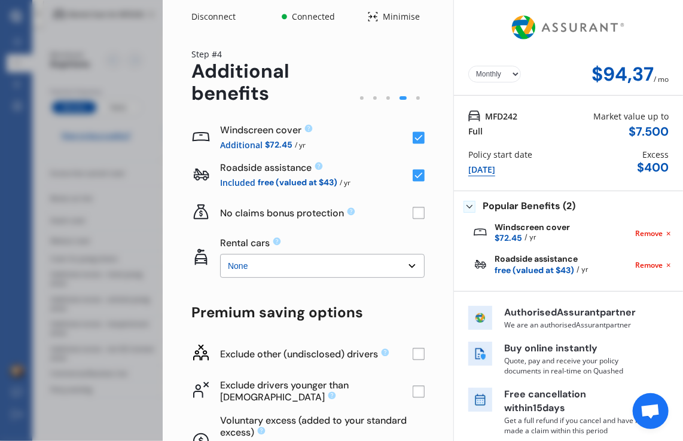
click at [413, 135] on rect at bounding box center [419, 138] width 12 height 12
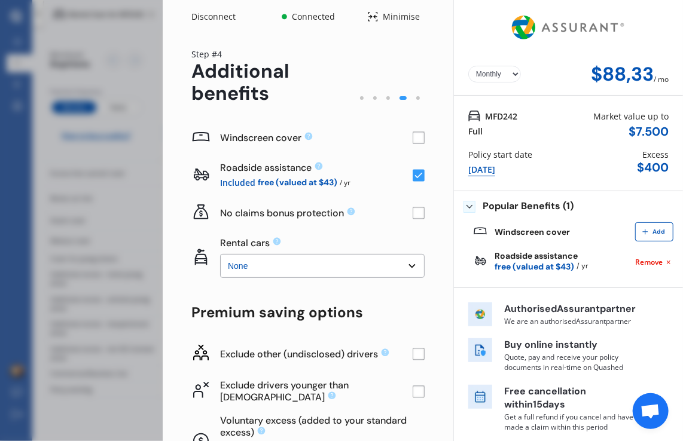
click at [414, 137] on rect at bounding box center [419, 138] width 12 height 12
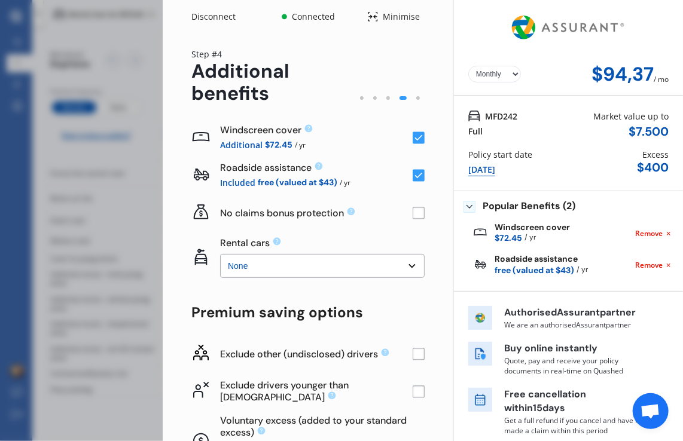
click at [415, 137] on icon at bounding box center [419, 138] width 8 height 6
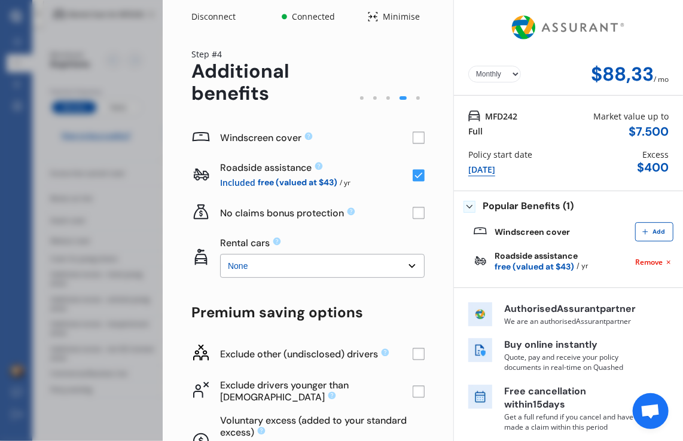
click at [414, 137] on rect at bounding box center [419, 138] width 12 height 12
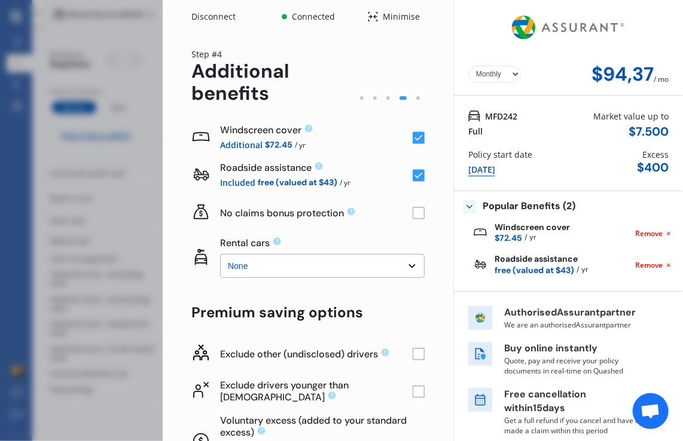
click at [415, 137] on icon at bounding box center [419, 138] width 8 height 6
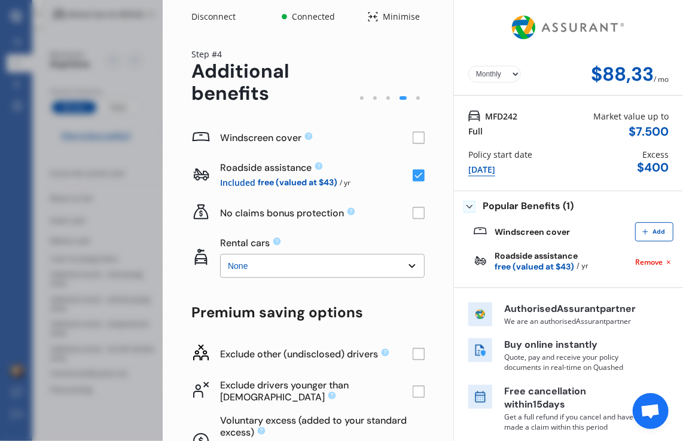
click at [413, 175] on rect at bounding box center [419, 176] width 12 height 12
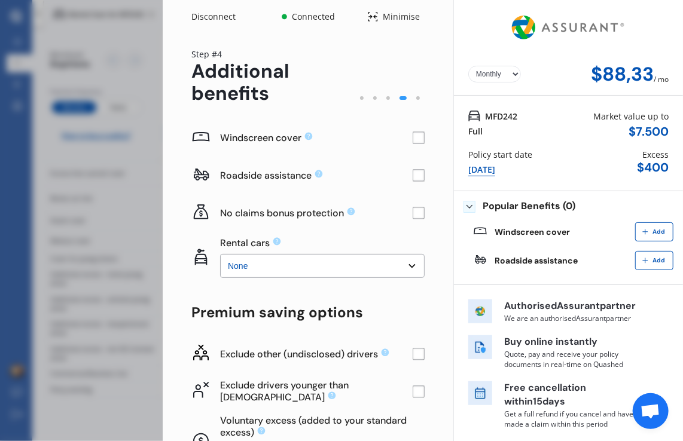
click at [413, 175] on rect at bounding box center [419, 176] width 12 height 12
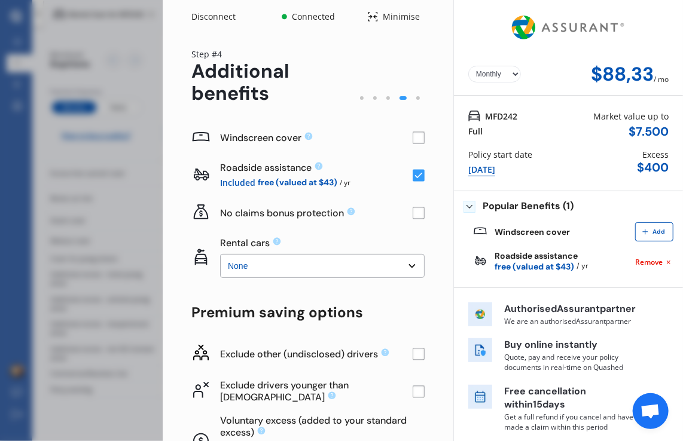
click at [350, 266] on select "None $2.500 $5.000" at bounding box center [322, 266] width 205 height 24
click at [413, 140] on rect at bounding box center [419, 138] width 12 height 12
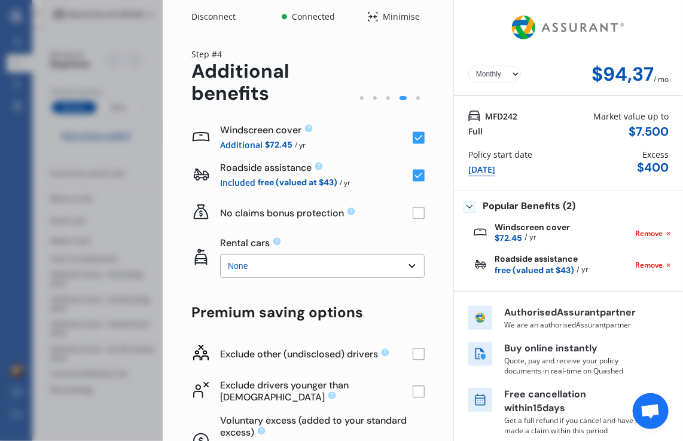
click at [413, 140] on rect at bounding box center [419, 138] width 12 height 12
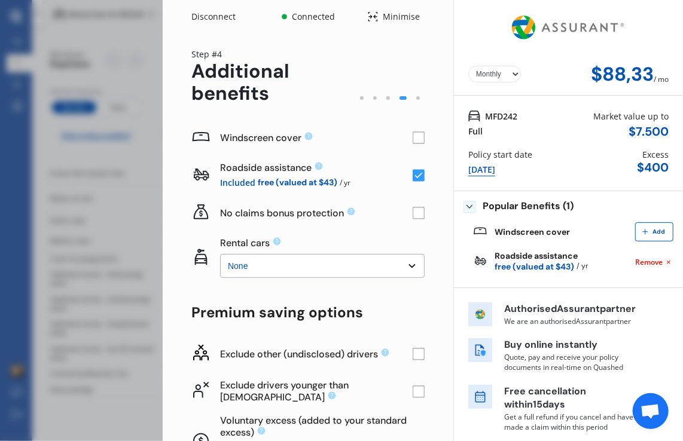
click at [413, 140] on rect at bounding box center [419, 138] width 12 height 12
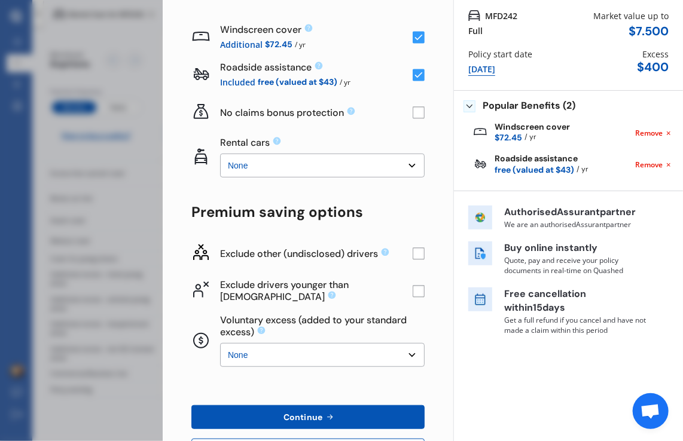
scroll to position [150, 0]
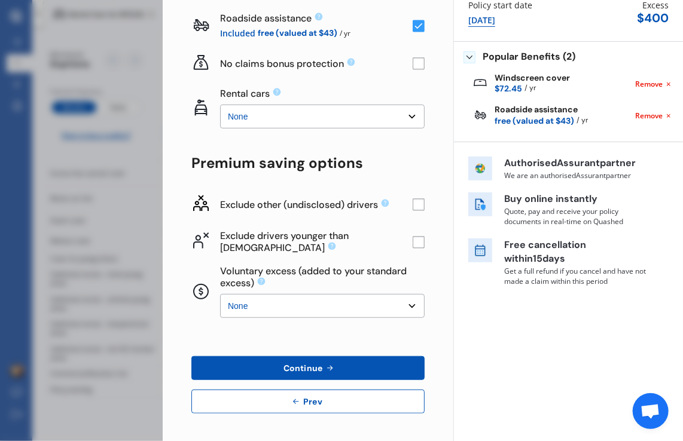
click at [413, 242] on rect at bounding box center [419, 242] width 12 height 12
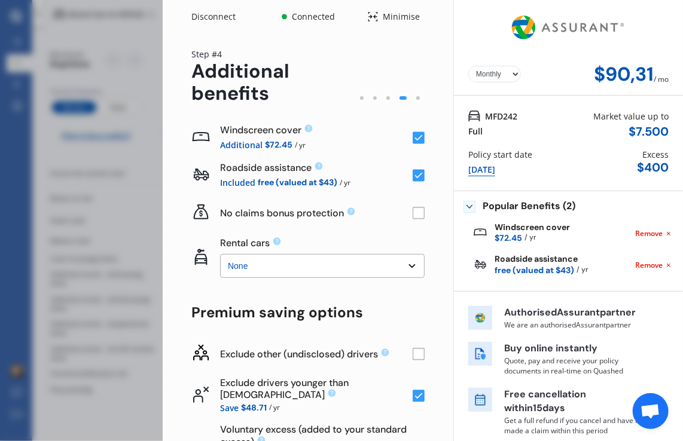
scroll to position [53, 0]
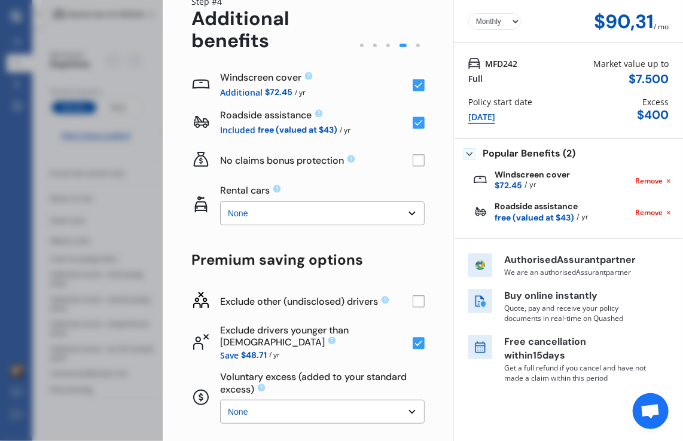
click at [414, 344] on rect at bounding box center [419, 344] width 12 height 12
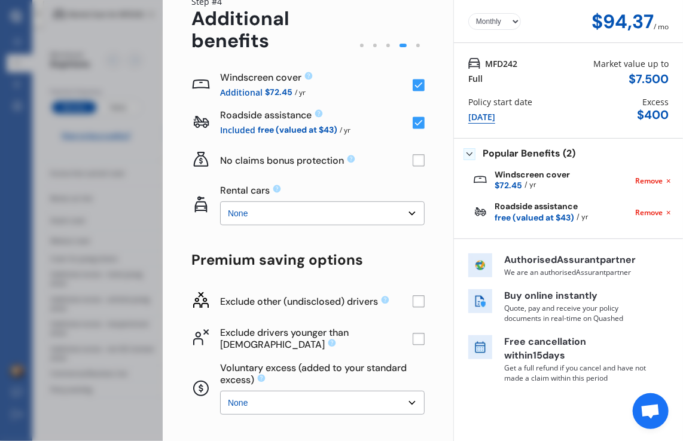
click at [414, 335] on rect at bounding box center [419, 339] width 12 height 12
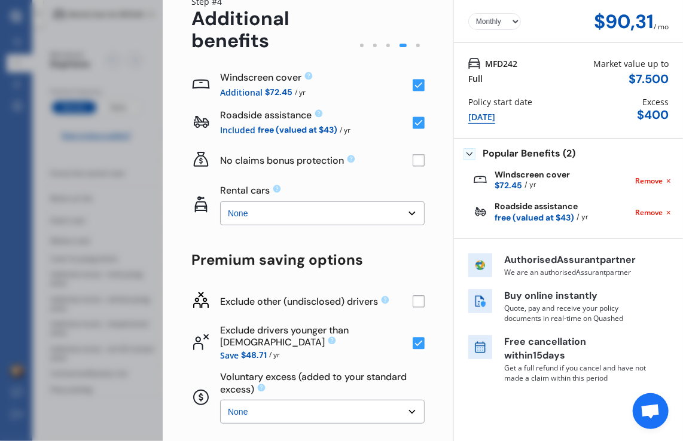
click at [328, 305] on div "Exclude other (undisclosed) drivers" at bounding box center [316, 301] width 193 height 13
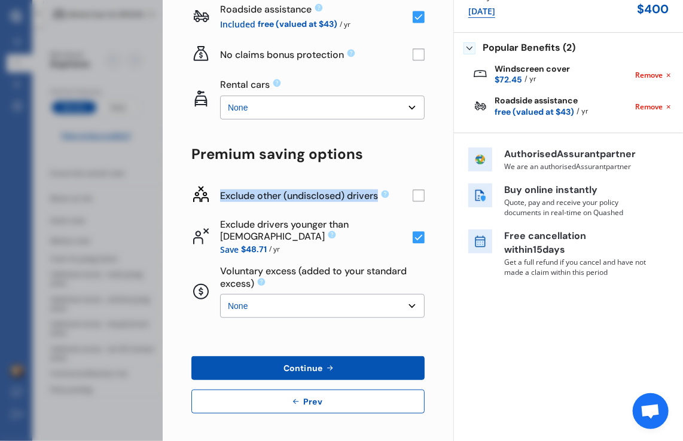
scroll to position [0, 0]
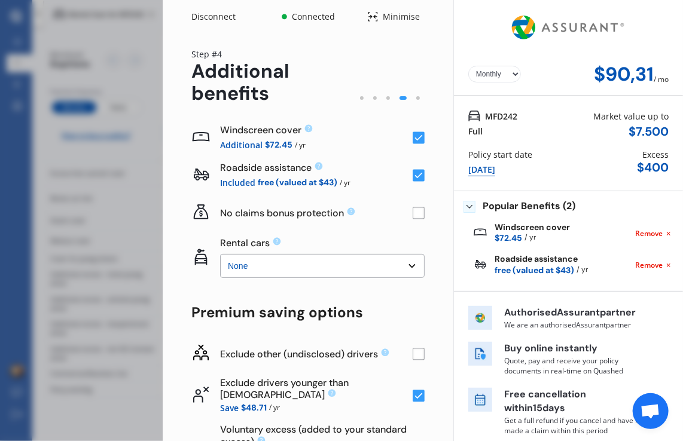
click at [382, 96] on div at bounding box center [388, 97] width 13 height 13
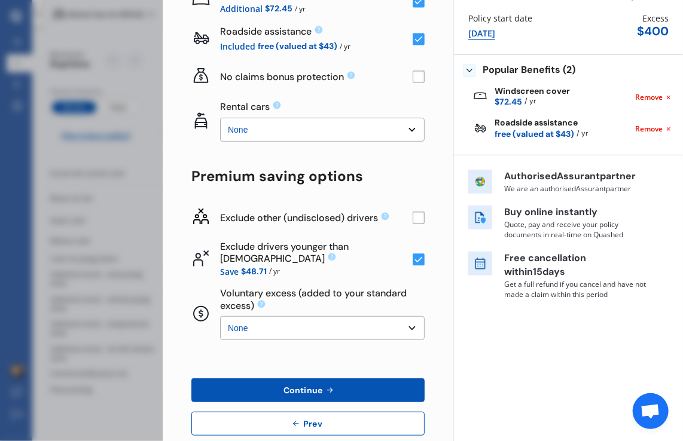
scroll to position [158, 0]
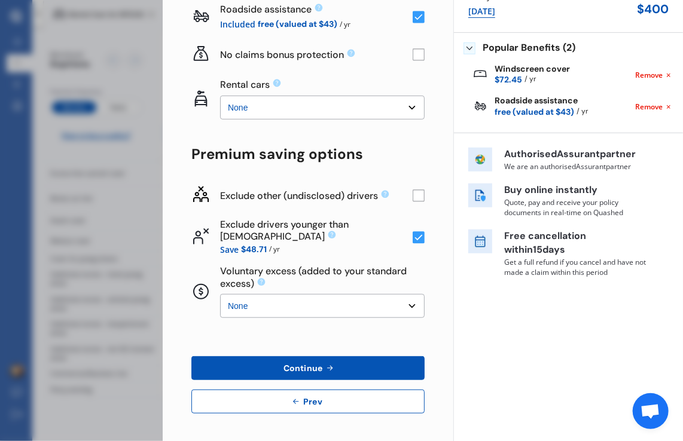
click at [413, 199] on rect at bounding box center [419, 196] width 12 height 12
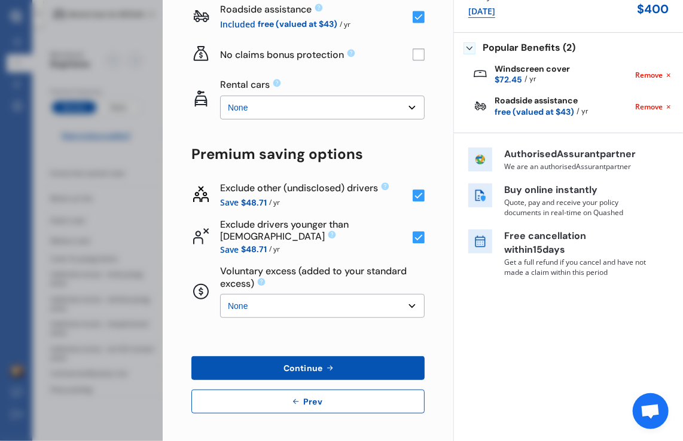
click at [360, 288] on div "Voluntary excess (added to your standard excess)" at bounding box center [322, 277] width 205 height 23
click at [359, 292] on div "Voluntary excess (added to your standard excess) None $500 $1.000" at bounding box center [322, 293] width 205 height 54
click at [347, 304] on select "None $500 $1.000" at bounding box center [322, 306] width 205 height 24
click at [315, 364] on span "Continue" at bounding box center [303, 369] width 44 height 10
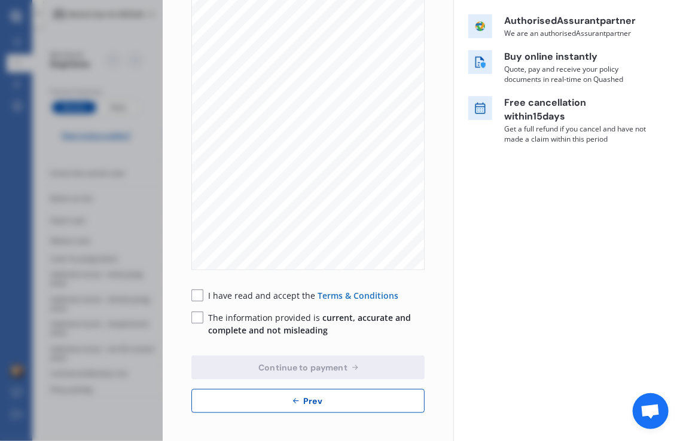
scroll to position [0, 0]
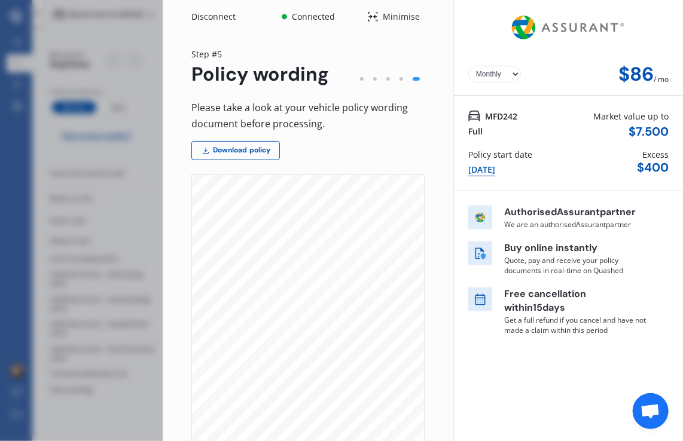
click at [371, 80] on div at bounding box center [374, 78] width 13 height 13
click at [545, 29] on img at bounding box center [568, 27] width 120 height 45
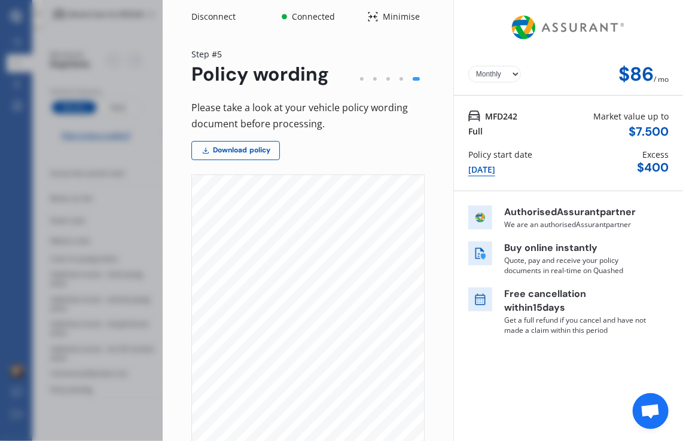
click at [545, 29] on img at bounding box center [568, 27] width 120 height 45
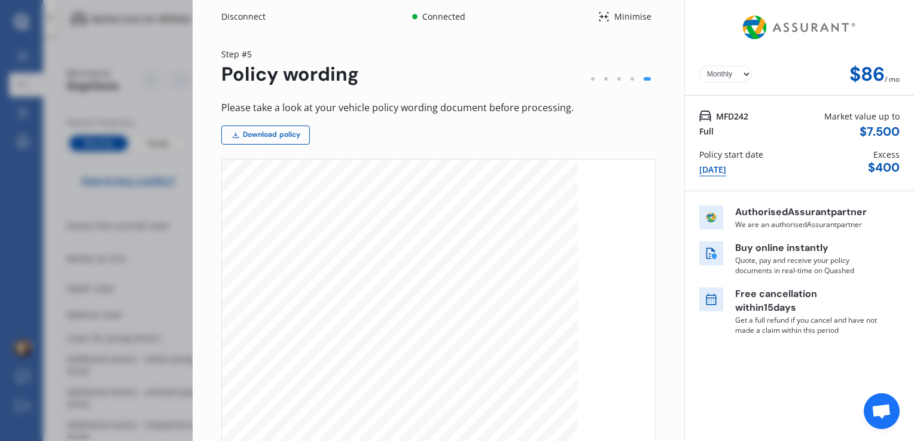
click at [294, 136] on link "Download policy" at bounding box center [265, 135] width 89 height 19
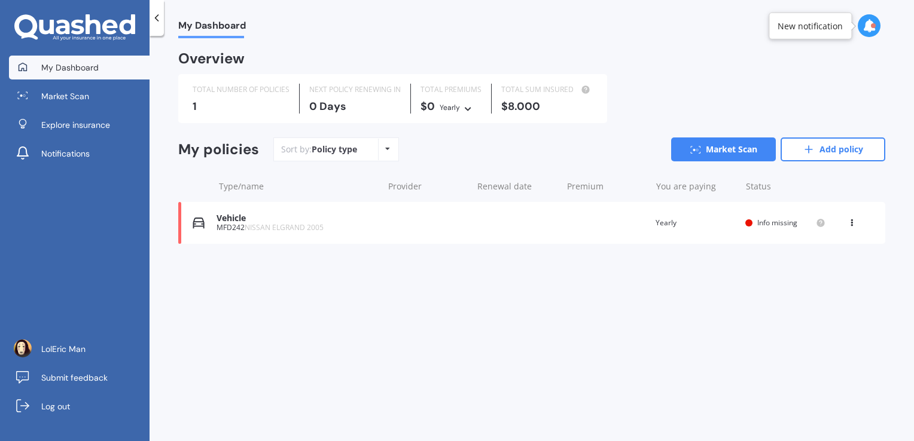
click at [466, 219] on div "Vehicle MFD242 NISSAN ELGRAND 2005 Renewal date Premium You are paying Yearly S…" at bounding box center [531, 223] width 707 height 42
